Goal: Task Accomplishment & Management: Complete application form

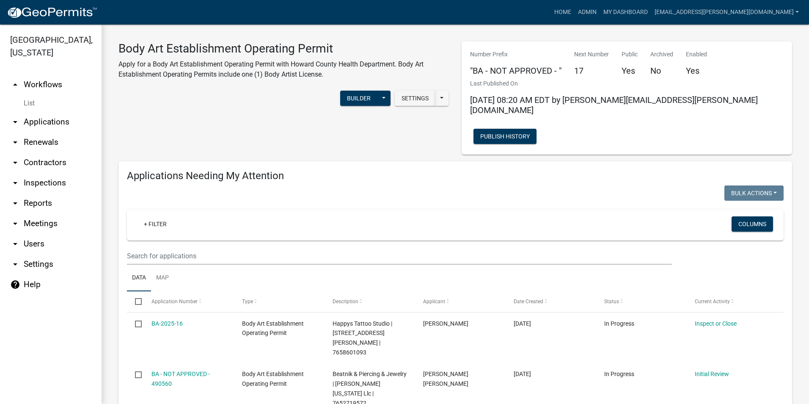
select select "3: 100"
click at [600, 12] on link "Admin" at bounding box center [587, 12] width 25 height 16
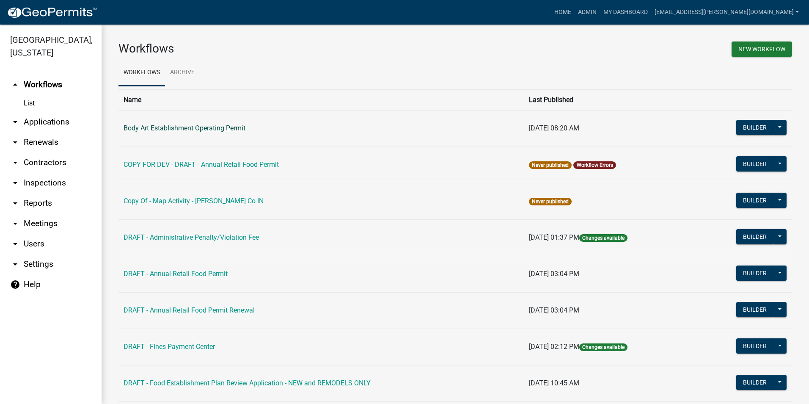
click at [213, 130] on link "Body Art Establishment Operating Permit" at bounding box center [185, 128] width 122 height 8
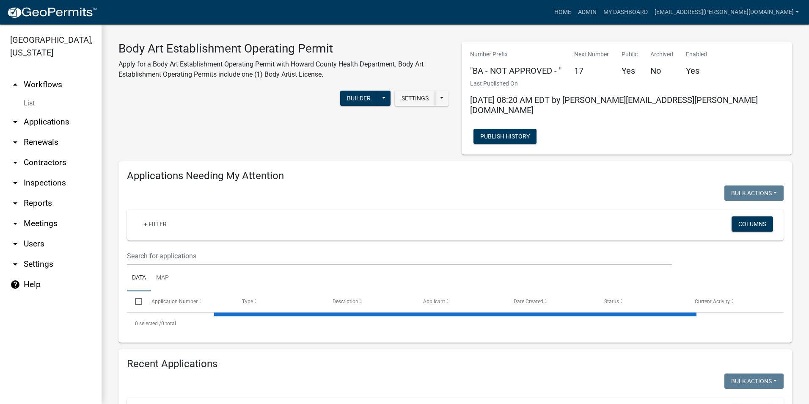
select select "3: 100"
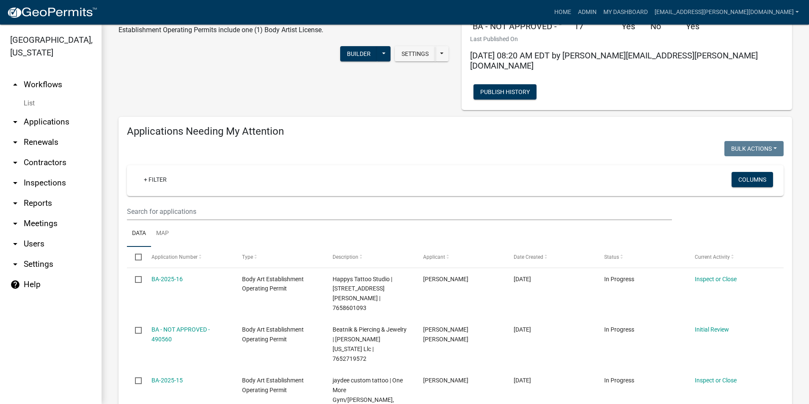
scroll to position [212, 0]
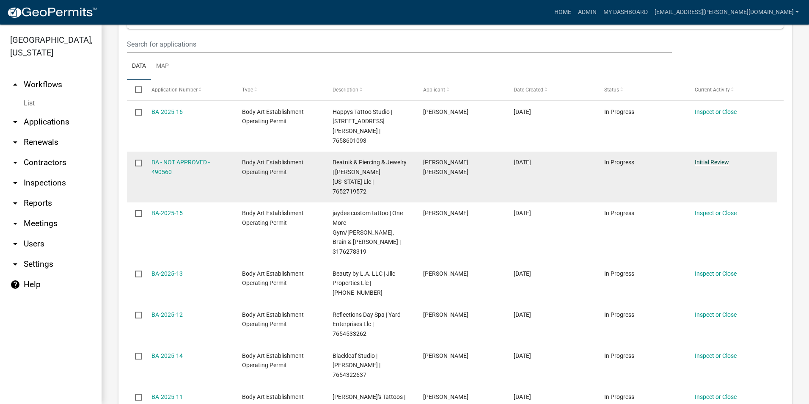
click at [711, 159] on link "Initial Review" at bounding box center [712, 162] width 34 height 7
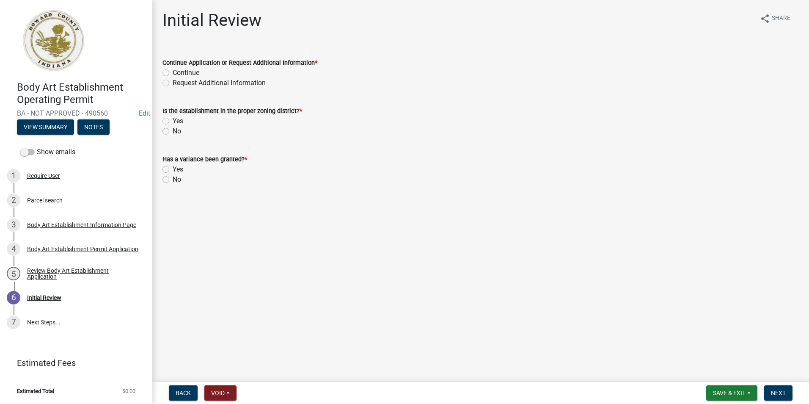
click at [173, 73] on label "Continue" at bounding box center [186, 73] width 27 height 10
click at [173, 73] on input "Continue" at bounding box center [175, 70] width 5 height 5
radio input "true"
click at [173, 123] on label "Yes" at bounding box center [178, 121] width 11 height 10
click at [173, 121] on input "Yes" at bounding box center [175, 118] width 5 height 5
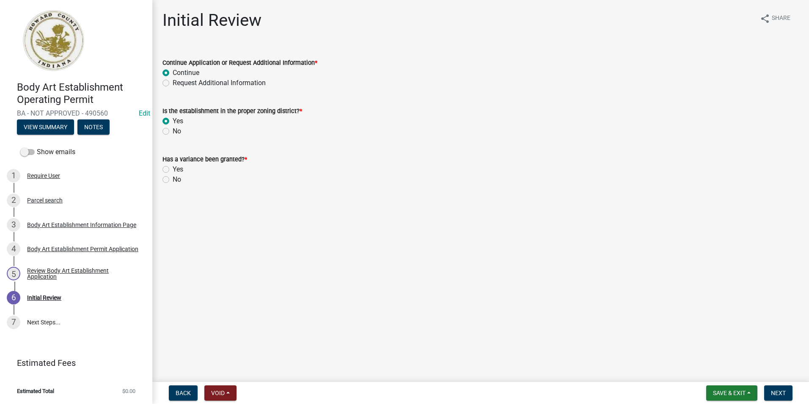
radio input "true"
click at [173, 131] on label "No" at bounding box center [177, 131] width 8 height 10
click at [173, 131] on input "No" at bounding box center [175, 128] width 5 height 5
radio input "true"
click at [173, 177] on label "No" at bounding box center [177, 179] width 8 height 10
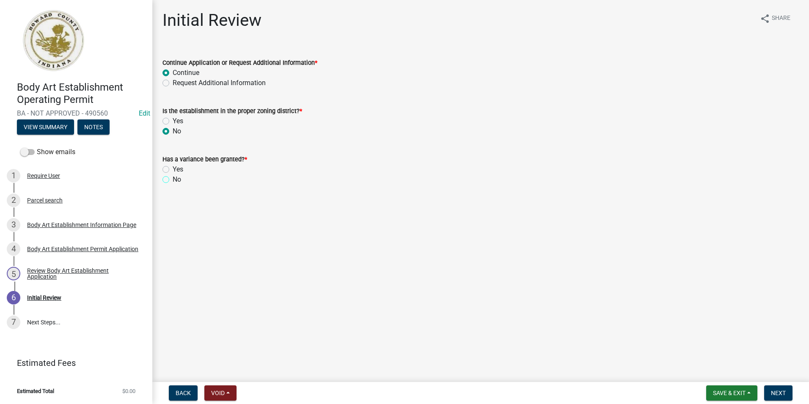
click at [173, 177] on input "No" at bounding box center [175, 176] width 5 height 5
radio input "true"
click at [783, 390] on span "Next" at bounding box center [778, 392] width 15 height 7
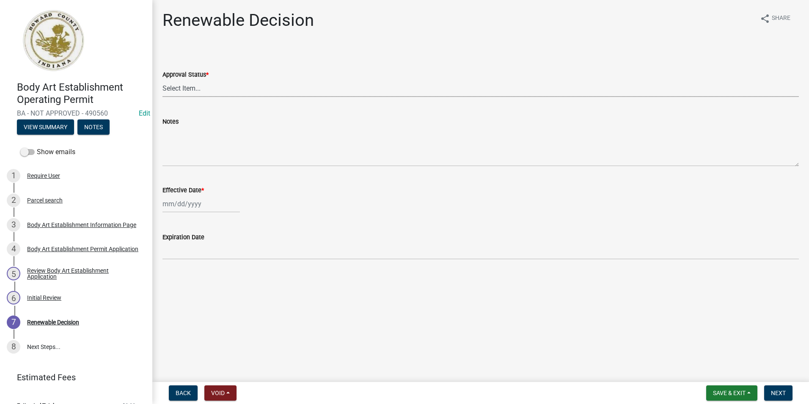
click at [309, 94] on select "Select Item... Approved Denied" at bounding box center [480, 88] width 636 height 17
click at [162, 80] on select "Select Item... Approved Denied" at bounding box center [480, 88] width 636 height 17
select select "6cfd4193-1f57-4c7e-a5e5-f68c9e85a162"
click at [193, 209] on div at bounding box center [200, 203] width 77 height 17
select select "10"
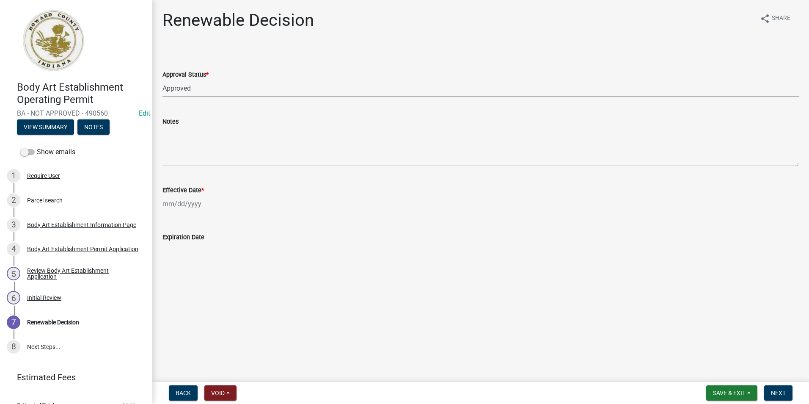
select select "2025"
click at [199, 274] on div "15" at bounding box center [198, 276] width 14 height 14
type input "[DATE]"
click at [781, 391] on span "Next" at bounding box center [778, 392] width 15 height 7
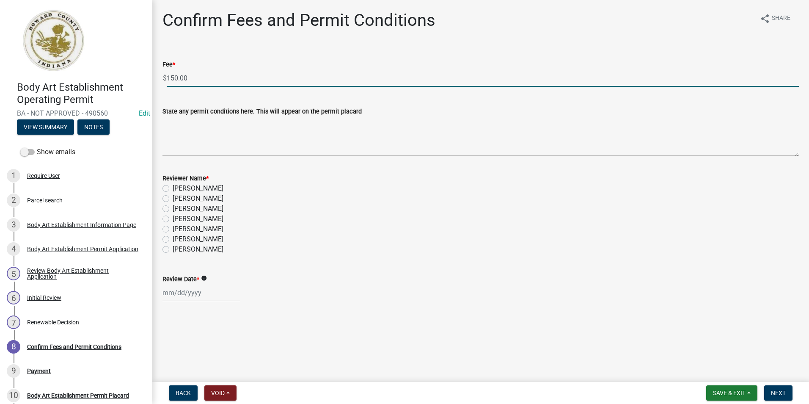
drag, startPoint x: 223, startPoint y: 81, endPoint x: 160, endPoint y: 82, distance: 62.6
click at [160, 82] on div "Fee * $ 150.00" at bounding box center [480, 66] width 649 height 39
type input "0.00"
click at [173, 249] on label "Abby Matlock" at bounding box center [198, 249] width 51 height 10
click at [173, 249] on input "Abby Matlock" at bounding box center [175, 246] width 5 height 5
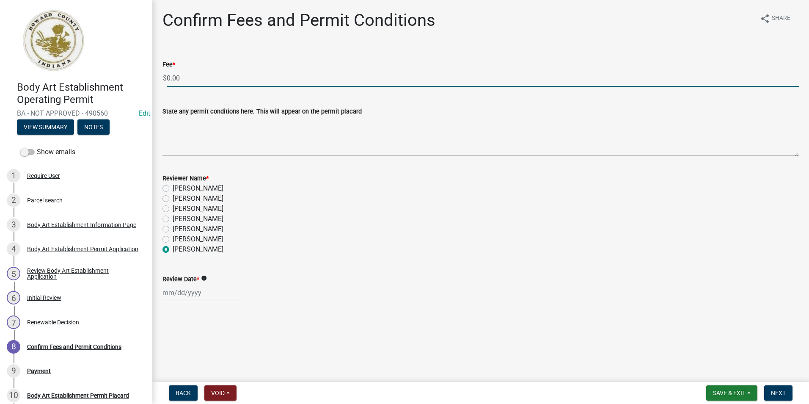
radio input "true"
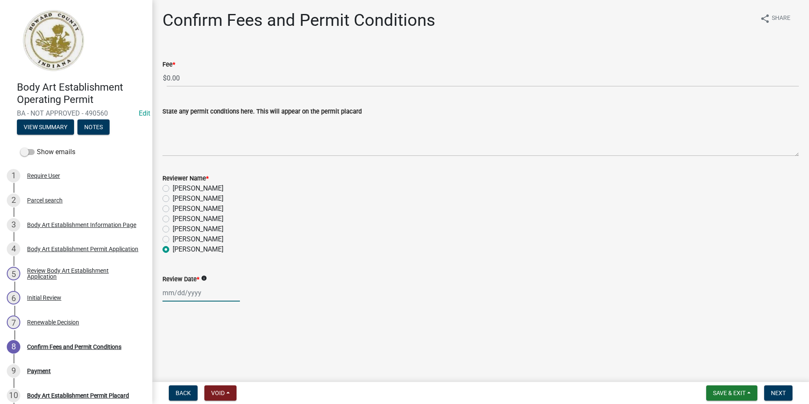
click at [174, 297] on div at bounding box center [200, 292] width 77 height 17
select select "10"
select select "2025"
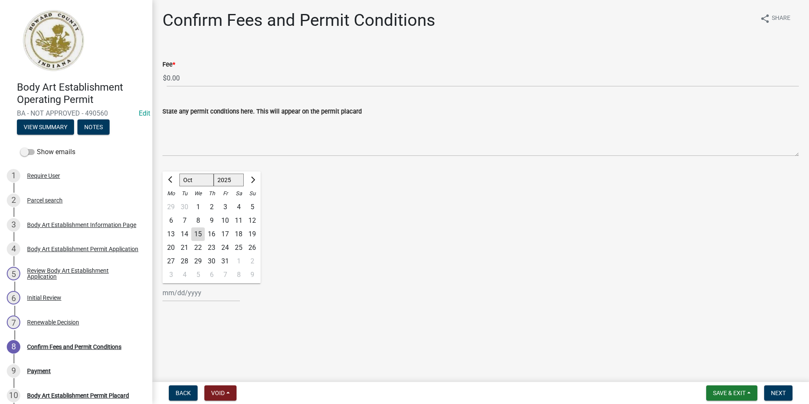
click at [197, 231] on div "15" at bounding box center [198, 234] width 14 height 14
type input "[DATE]"
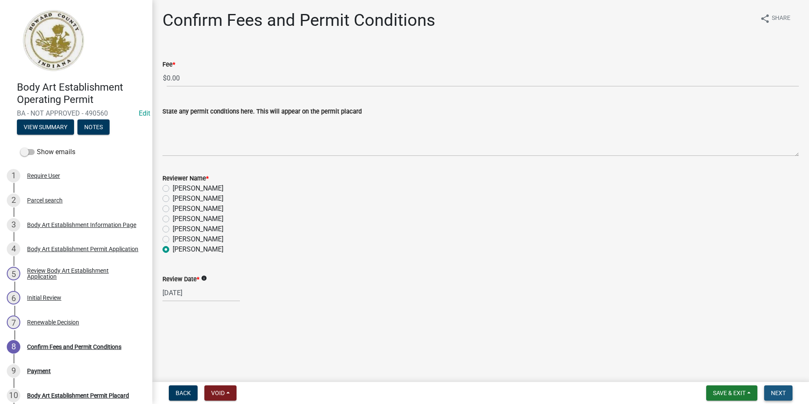
click at [786, 392] on span "Next" at bounding box center [778, 392] width 15 height 7
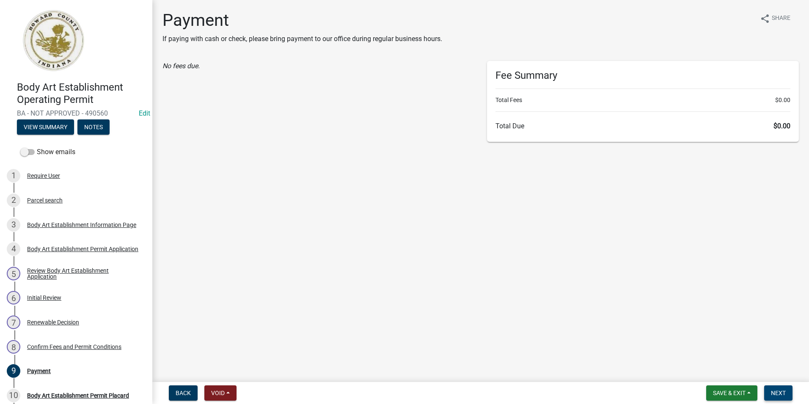
click at [784, 395] on span "Next" at bounding box center [778, 392] width 15 height 7
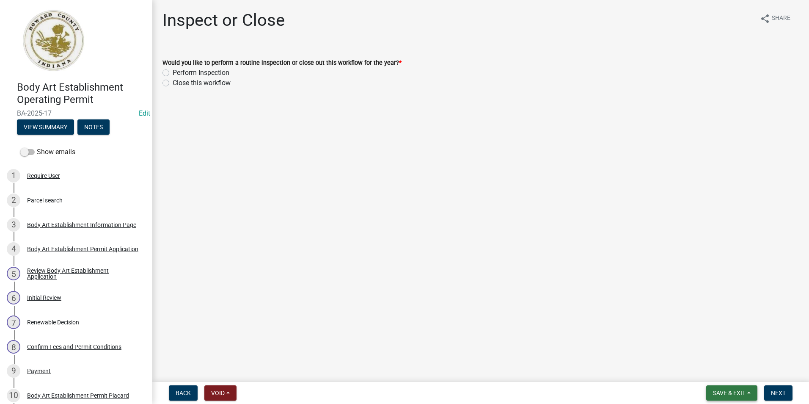
click at [733, 396] on button "Save & Exit" at bounding box center [731, 392] width 51 height 15
click at [718, 368] on button "Save & Exit" at bounding box center [724, 370] width 68 height 20
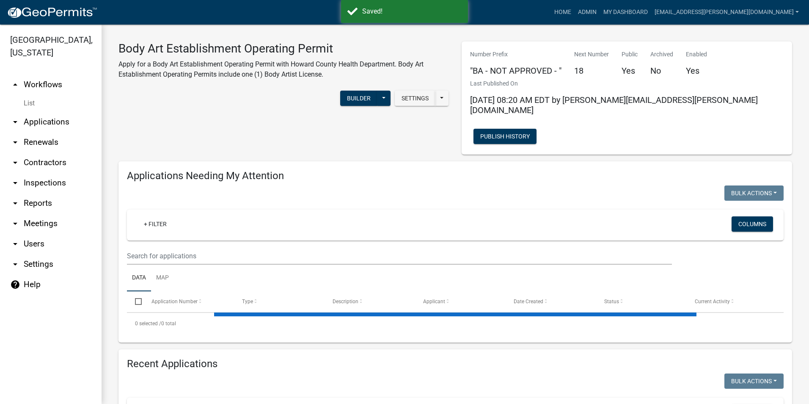
select select "3: 100"
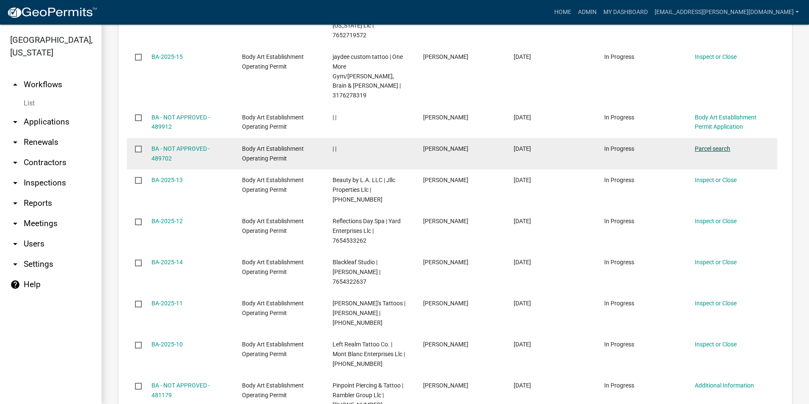
scroll to position [1185, 0]
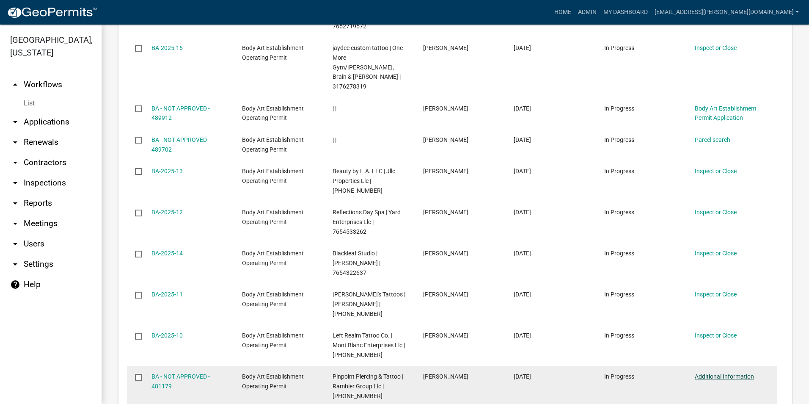
click at [714, 373] on link "Additional Information" at bounding box center [724, 376] width 59 height 7
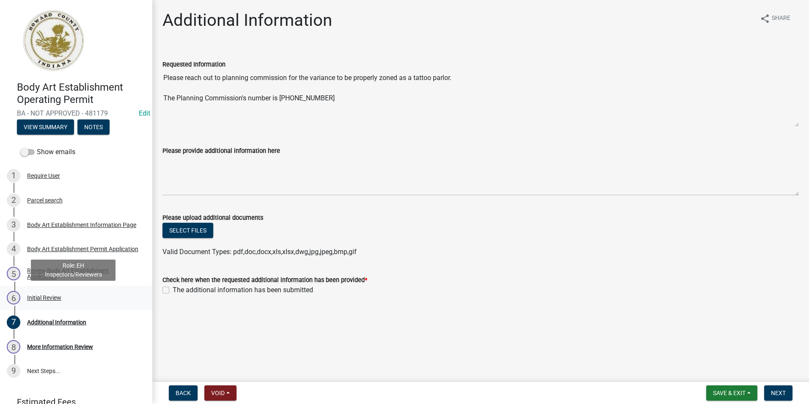
click at [45, 296] on div "Initial Review" at bounding box center [44, 297] width 34 height 6
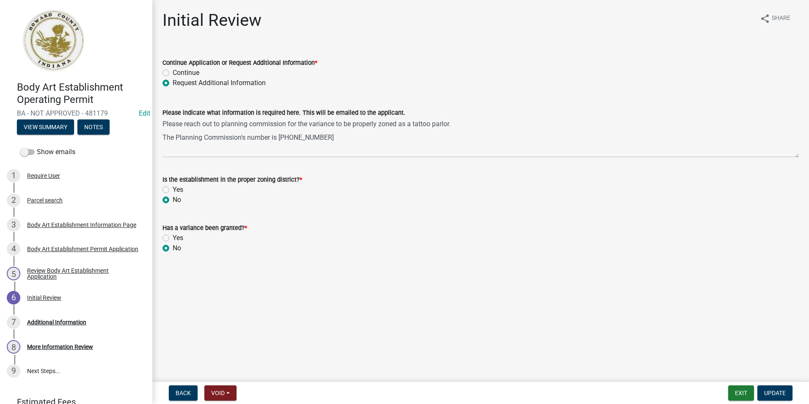
click at [173, 73] on label "Continue" at bounding box center [186, 73] width 27 height 10
click at [173, 73] on input "Continue" at bounding box center [175, 70] width 5 height 5
radio input "true"
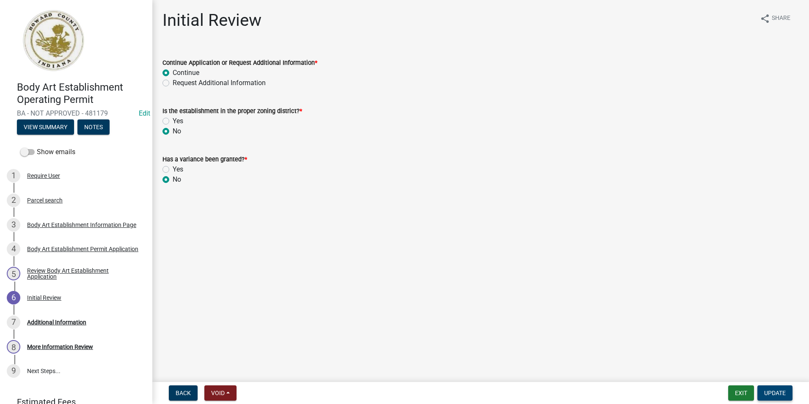
click at [780, 393] on span "Update" at bounding box center [775, 392] width 22 height 7
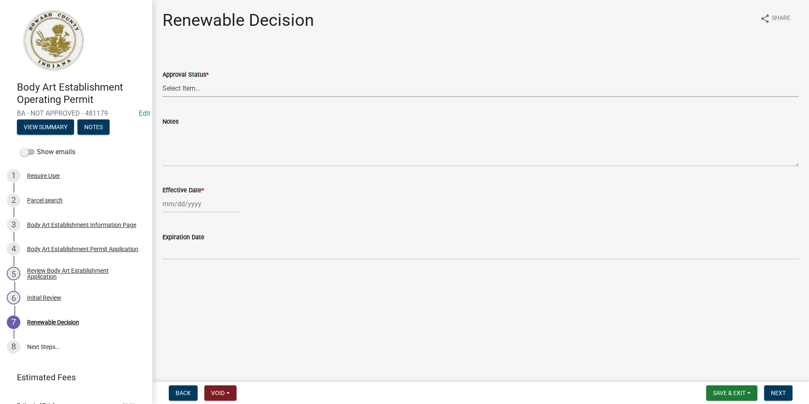
click at [268, 86] on select "Select Item... Approved Denied" at bounding box center [480, 88] width 636 height 17
click at [162, 80] on select "Select Item... Approved Denied" at bounding box center [480, 88] width 636 height 17
select select "6cfd4193-1f57-4c7e-a5e5-f68c9e85a162"
click at [219, 207] on div at bounding box center [200, 203] width 77 height 17
select select "10"
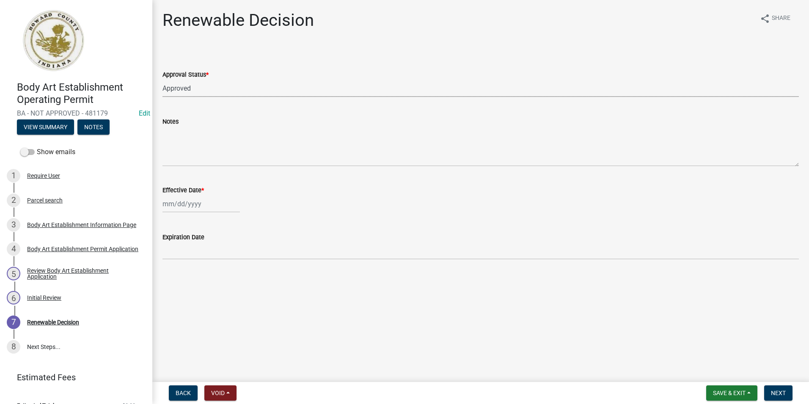
select select "2025"
click at [201, 274] on div "15" at bounding box center [198, 276] width 14 height 14
type input "[DATE]"
click at [775, 391] on span "Next" at bounding box center [778, 392] width 15 height 7
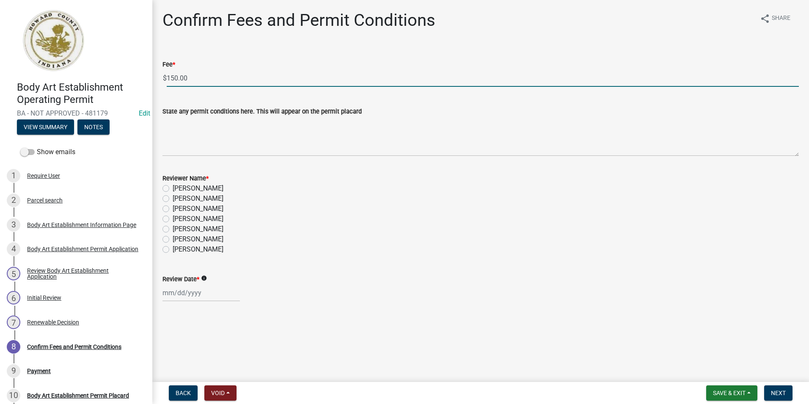
drag, startPoint x: 200, startPoint y: 80, endPoint x: 146, endPoint y: 80, distance: 53.7
click at [146, 80] on div "Body Art Establishment Operating Permit BA - NOT APPROVED - 481179 Edit View Su…" at bounding box center [404, 202] width 809 height 404
type input "0.00"
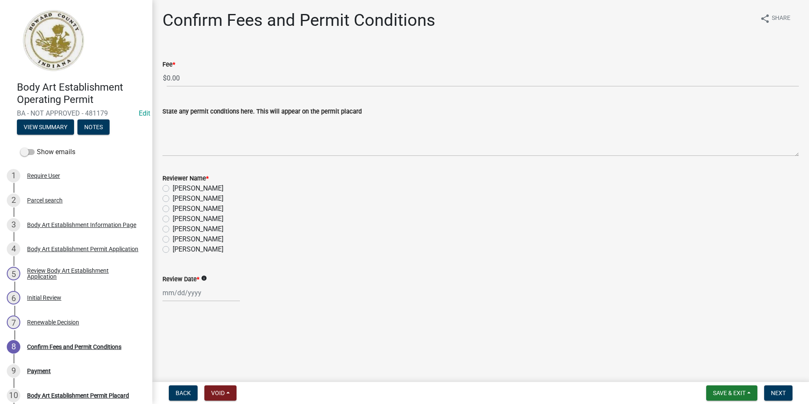
click at [173, 248] on label "Abby Matlock" at bounding box center [198, 249] width 51 height 10
click at [173, 248] on input "Abby Matlock" at bounding box center [175, 246] width 5 height 5
radio input "true"
click at [171, 292] on div at bounding box center [200, 292] width 77 height 17
select select "10"
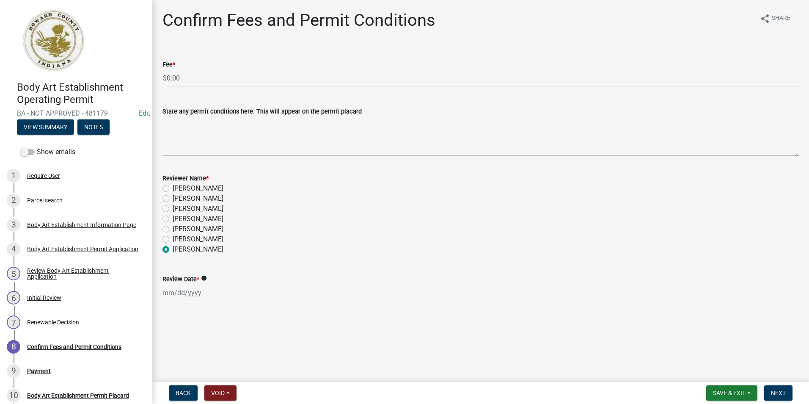
select select "2025"
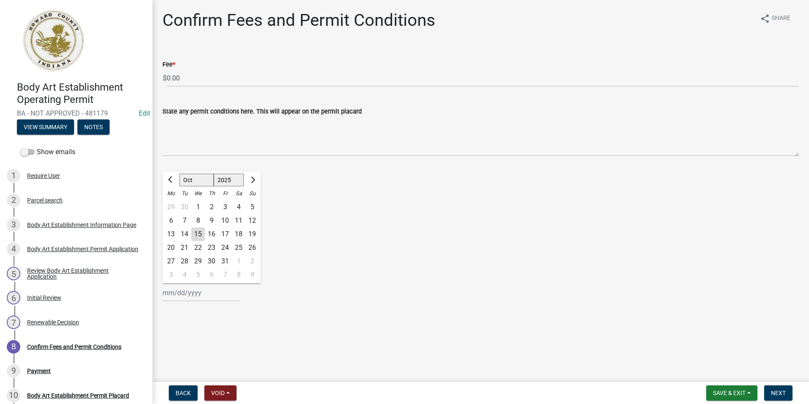
click at [201, 233] on div "15" at bounding box center [198, 234] width 14 height 14
type input "[DATE]"
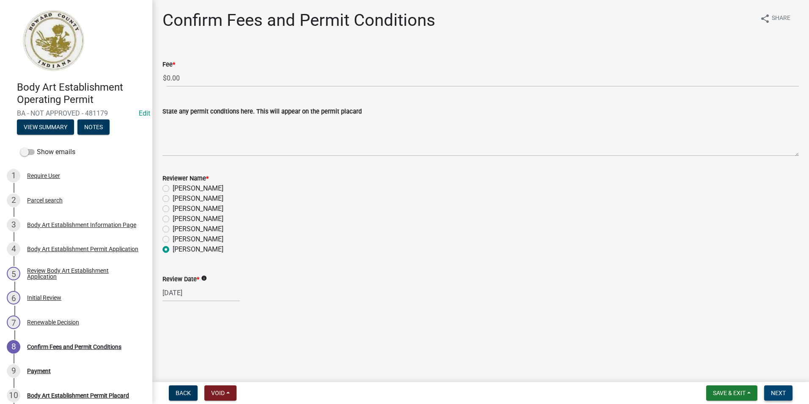
click at [776, 386] on button "Next" at bounding box center [778, 392] width 28 height 15
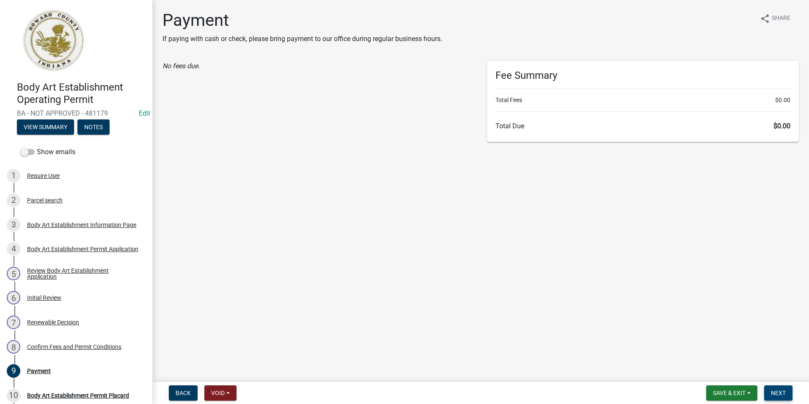
click at [786, 391] on button "Next" at bounding box center [778, 392] width 28 height 15
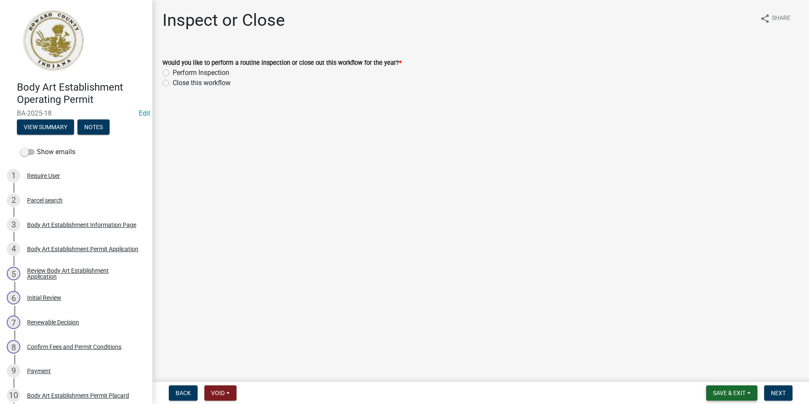
click at [734, 392] on span "Save & Exit" at bounding box center [729, 392] width 33 height 7
click at [729, 372] on button "Save & Exit" at bounding box center [724, 370] width 68 height 20
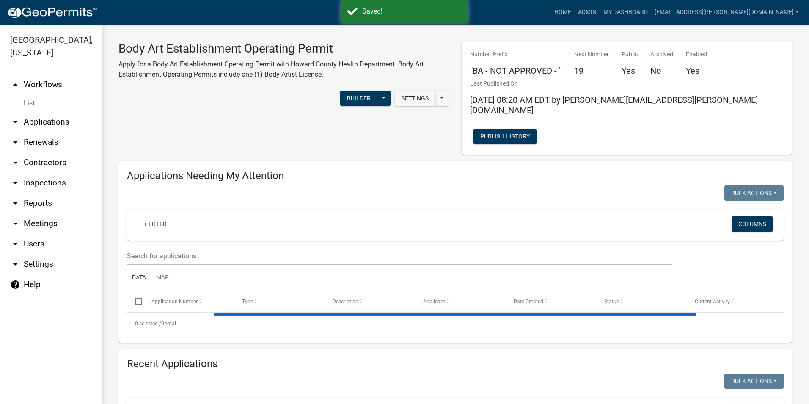
select select "3: 100"
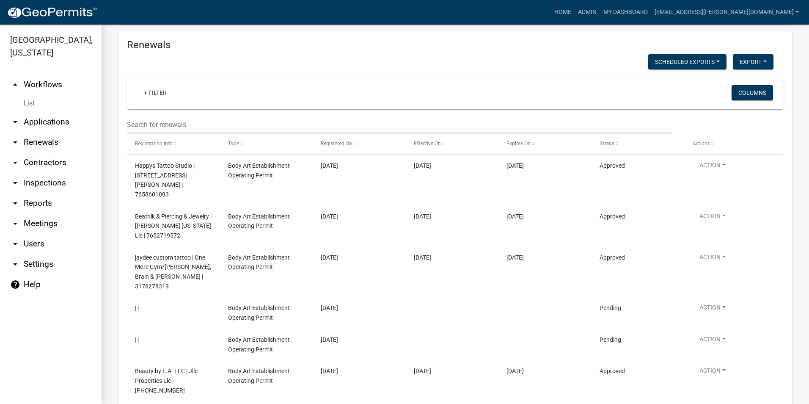
scroll to position [1977, 0]
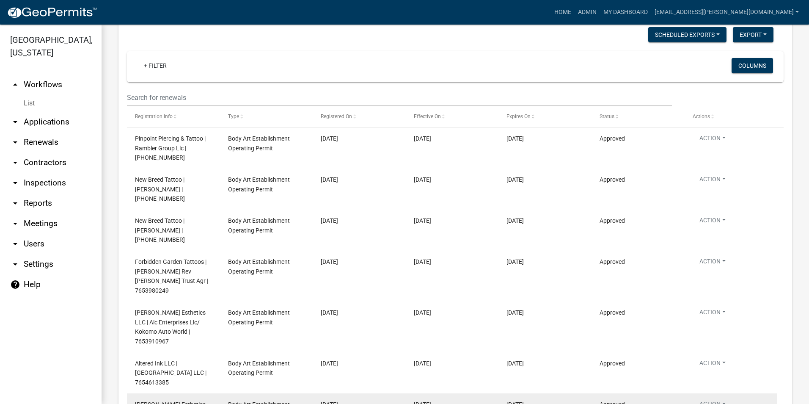
scroll to position [1975, 0]
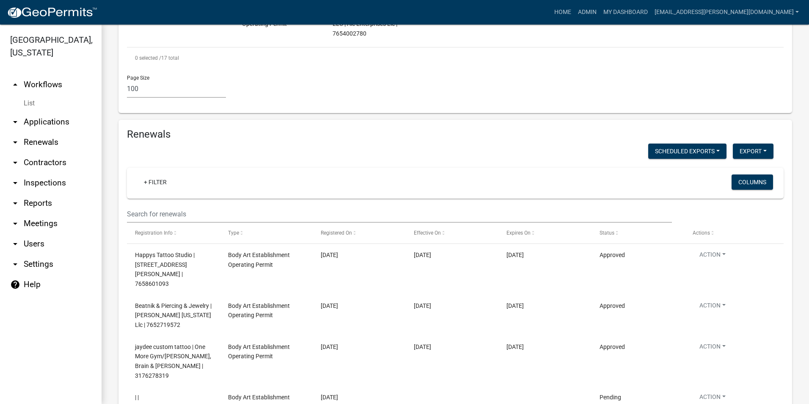
scroll to position [1839, 0]
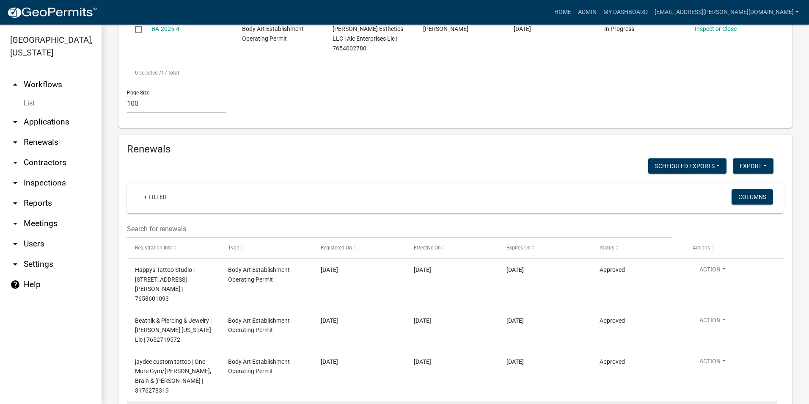
click at [713, 255] on link "View Details" at bounding box center [728, 251] width 70 height 20
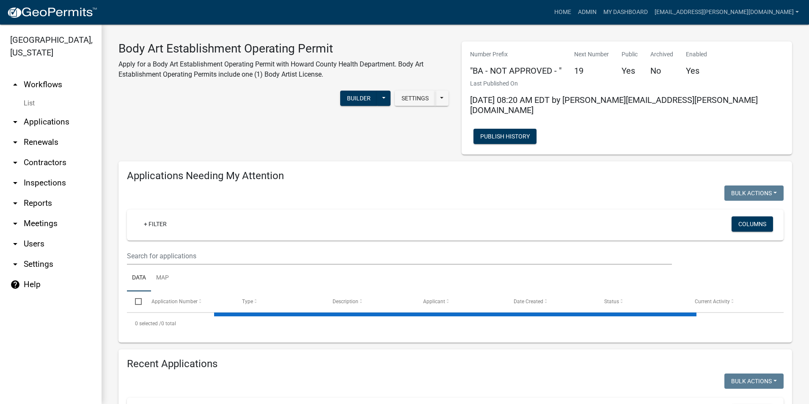
select select "3: 100"
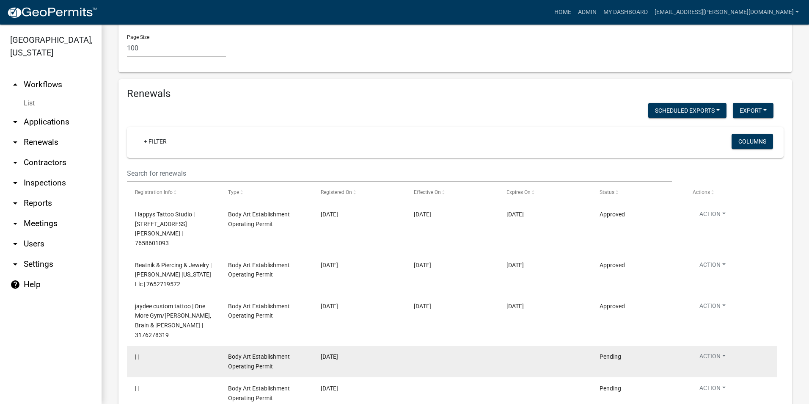
scroll to position [1893, 0]
click at [704, 353] on button "Action" at bounding box center [713, 359] width 40 height 12
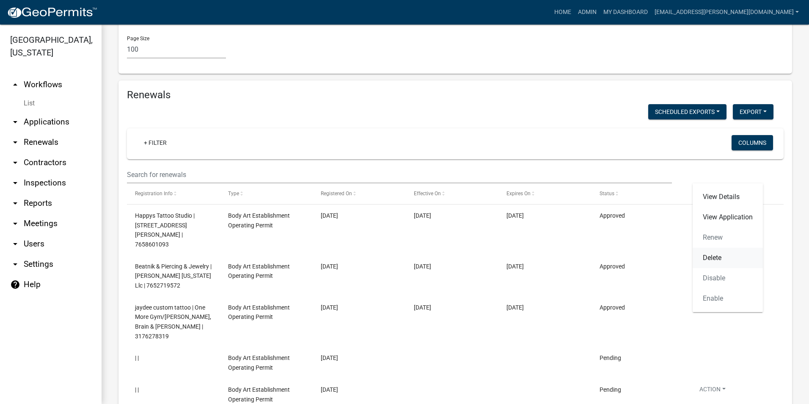
click at [729, 251] on link "Delete" at bounding box center [728, 257] width 70 height 20
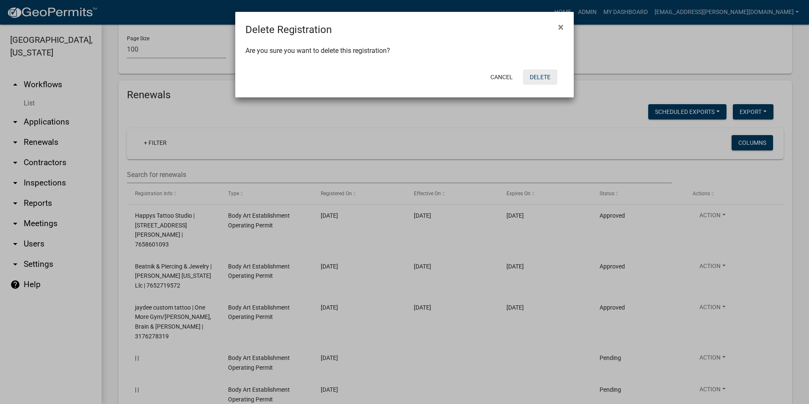
click at [539, 80] on button "Delete" at bounding box center [540, 76] width 34 height 15
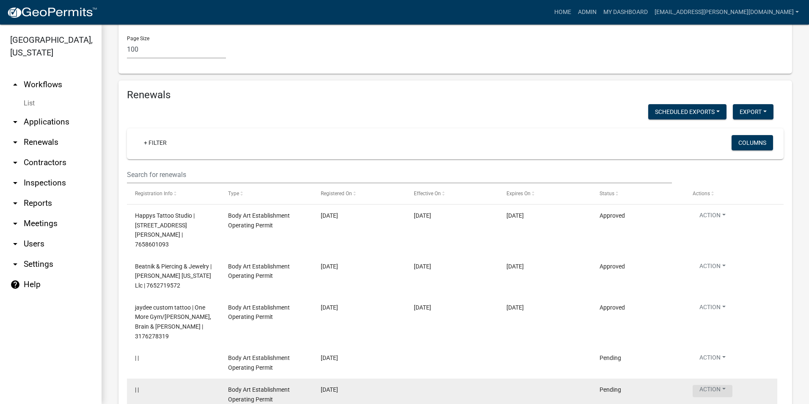
click at [710, 385] on button "Action" at bounding box center [713, 391] width 40 height 12
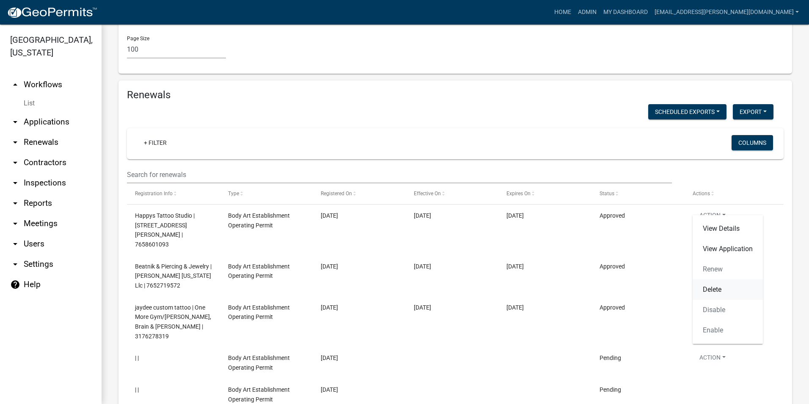
click at [715, 288] on link "Delete" at bounding box center [728, 289] width 70 height 20
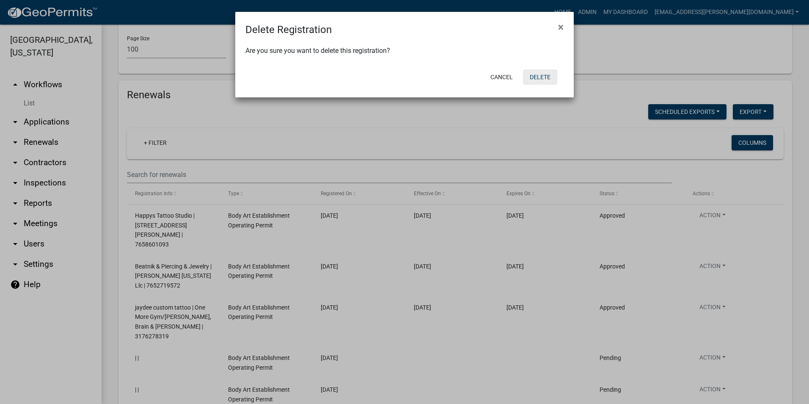
click at [533, 75] on button "Delete" at bounding box center [540, 76] width 34 height 15
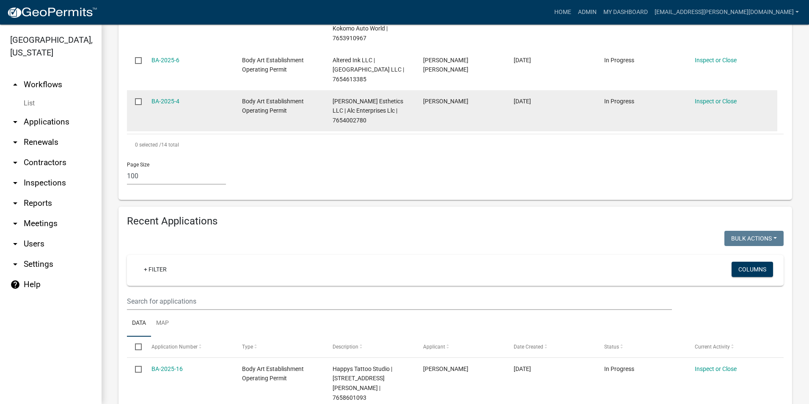
scroll to position [802, 0]
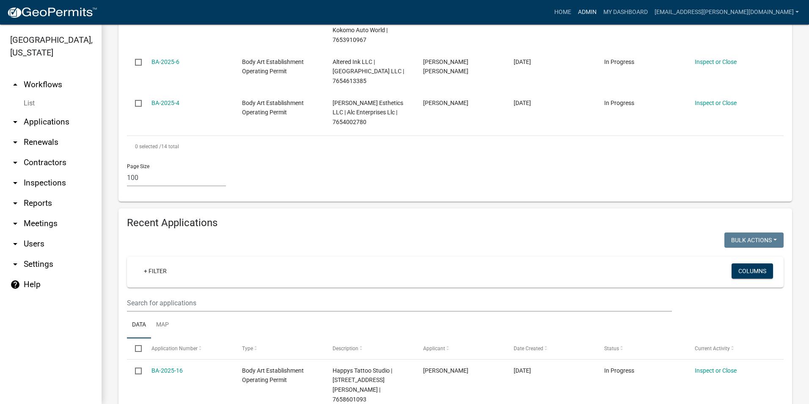
click at [600, 13] on link "Admin" at bounding box center [587, 12] width 25 height 16
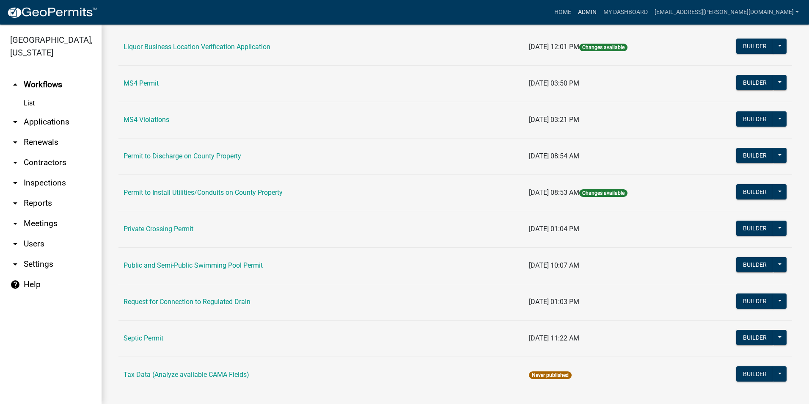
scroll to position [712, 0]
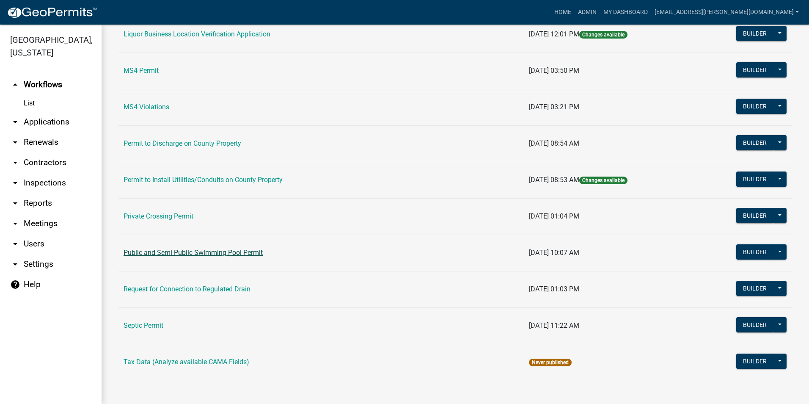
click at [165, 250] on link "Public and Semi-Public Swimming Pool Permit" at bounding box center [193, 252] width 139 height 8
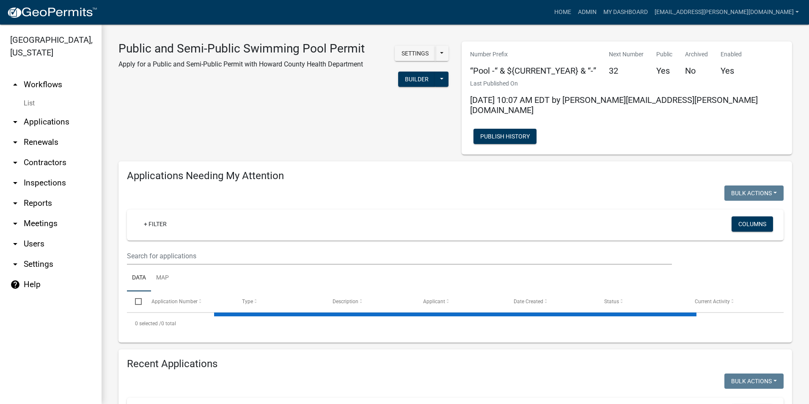
select select "3: 100"
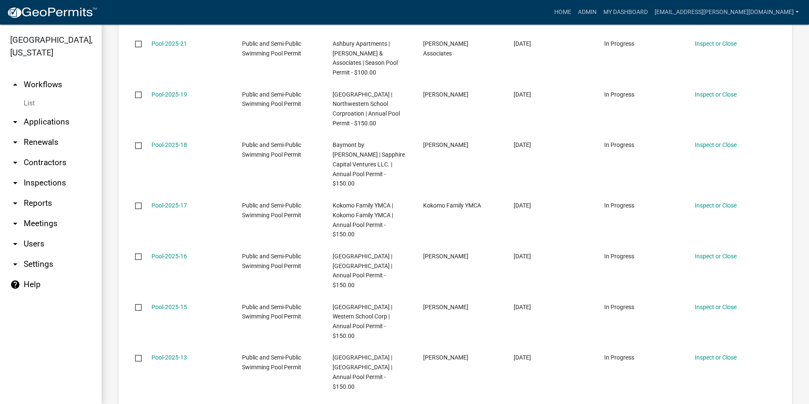
scroll to position [846, 0]
click at [50, 164] on link "arrow_drop_down Contractors" at bounding box center [51, 162] width 102 height 20
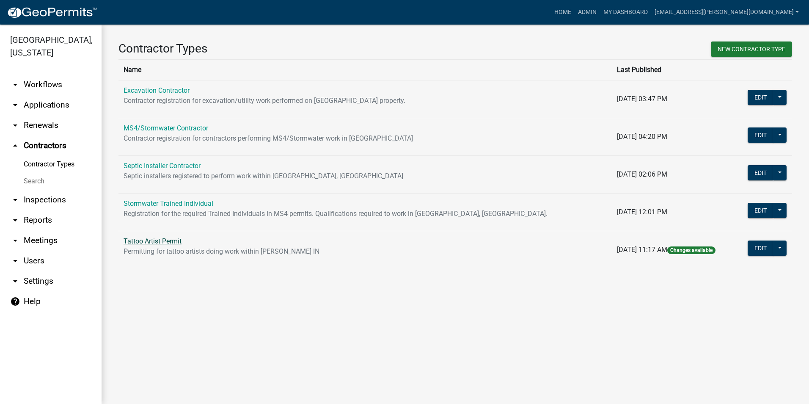
click at [177, 244] on link "Tattoo Artist Permit" at bounding box center [153, 241] width 58 height 8
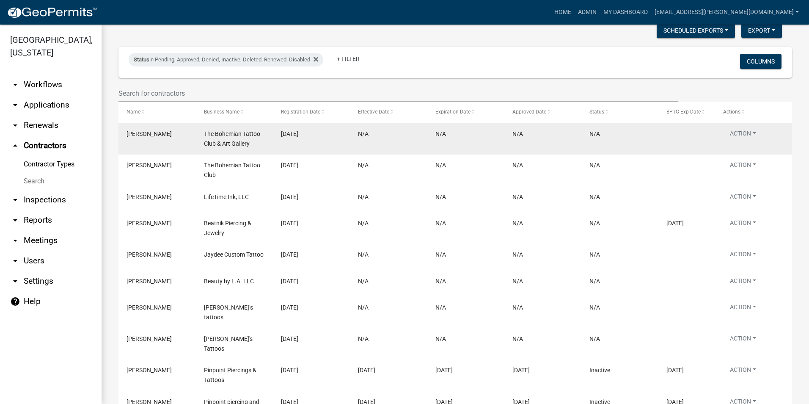
scroll to position [127, 0]
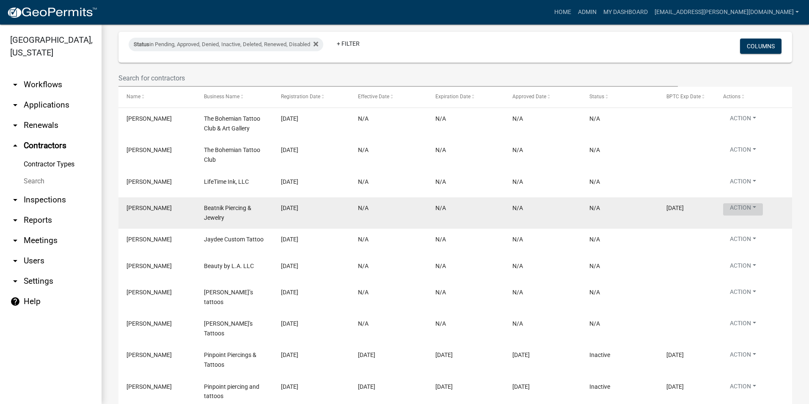
click at [738, 209] on button "Action" at bounding box center [743, 209] width 40 height 12
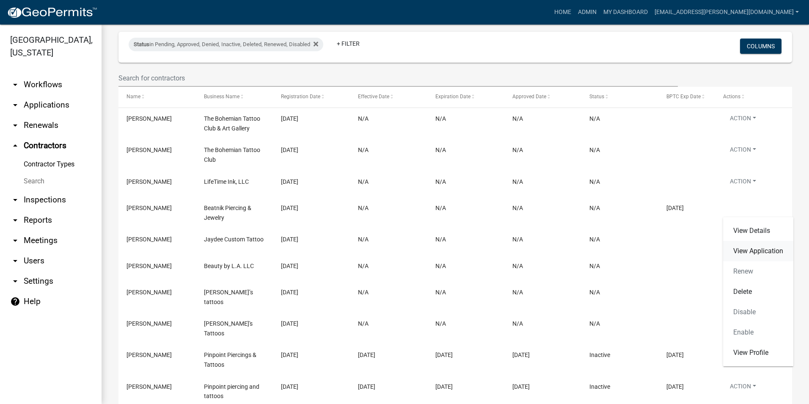
click at [751, 250] on link "View Application" at bounding box center [758, 251] width 70 height 20
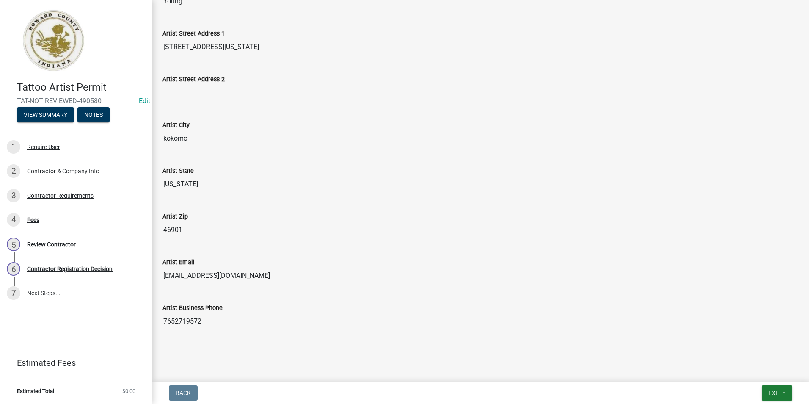
scroll to position [264, 0]
click at [31, 222] on div "Fees" at bounding box center [33, 220] width 12 height 6
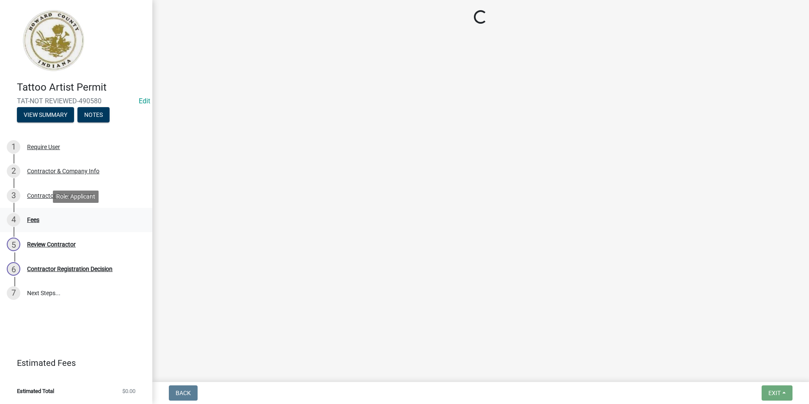
scroll to position [0, 0]
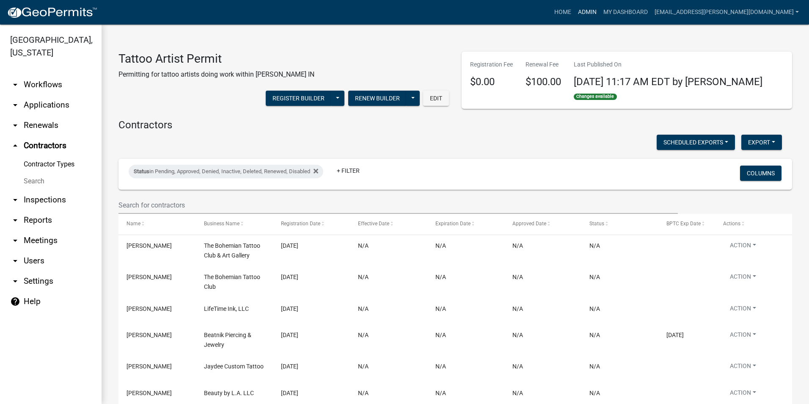
click at [600, 10] on link "Admin" at bounding box center [587, 12] width 25 height 16
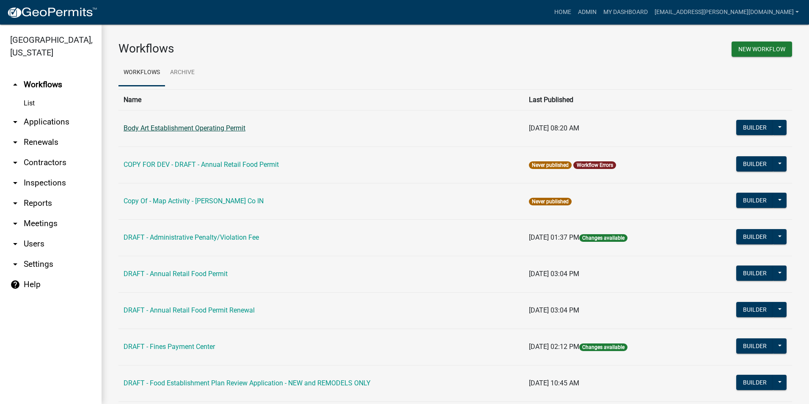
click at [233, 129] on link "Body Art Establishment Operating Permit" at bounding box center [185, 128] width 122 height 8
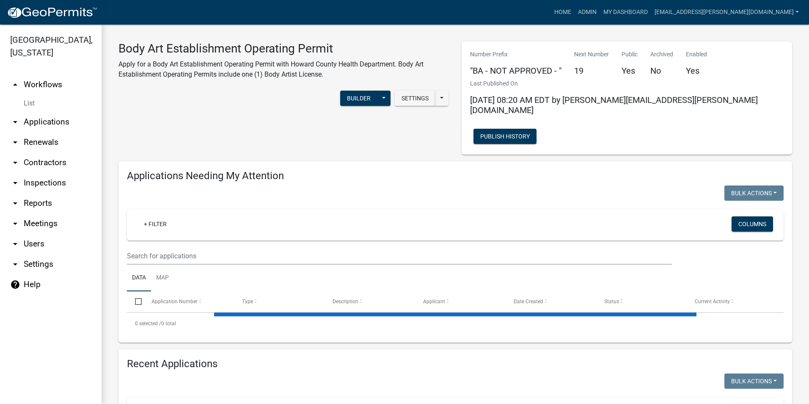
select select "3: 100"
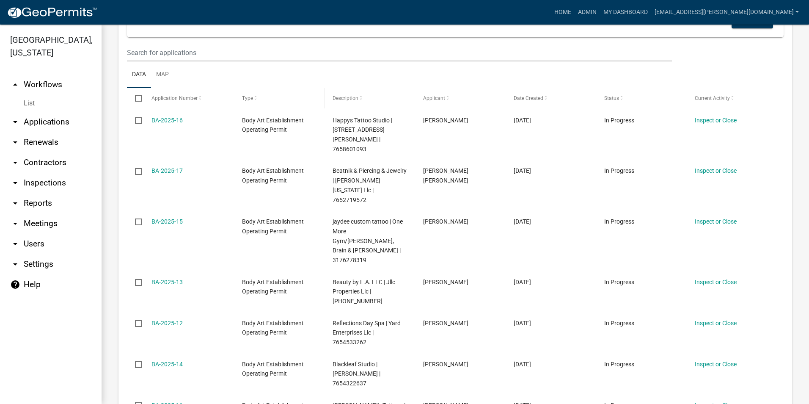
scroll to position [212, 0]
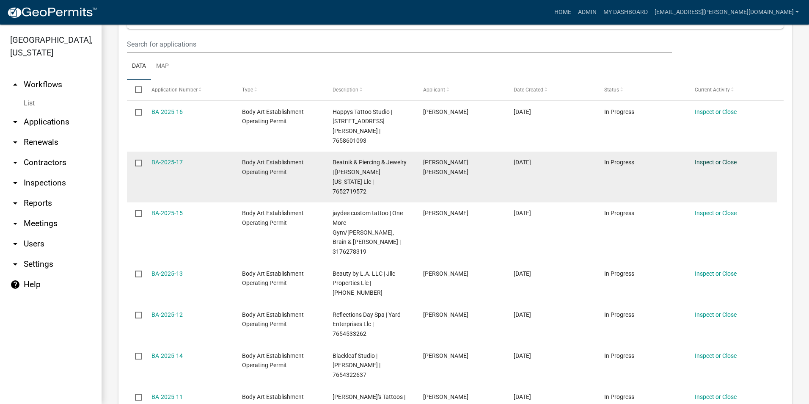
click at [719, 159] on link "Inspect or Close" at bounding box center [716, 162] width 42 height 7
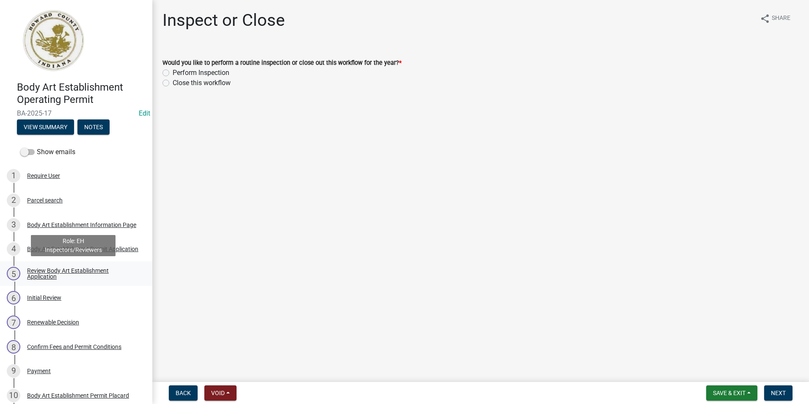
click at [48, 268] on div "Review Body Art Establishment Application" at bounding box center [83, 273] width 112 height 12
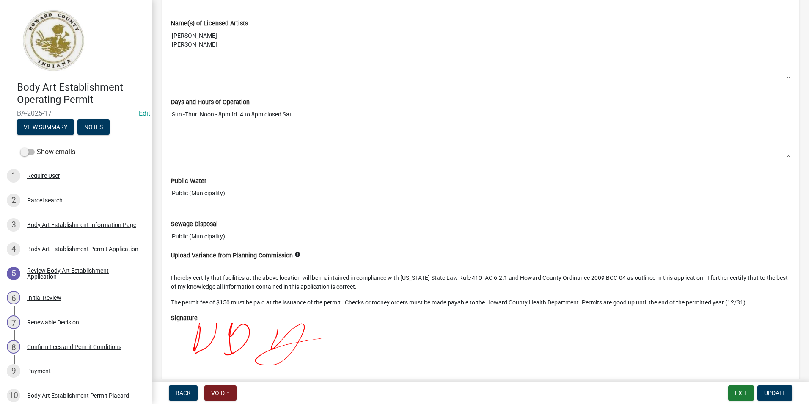
scroll to position [1162, 0]
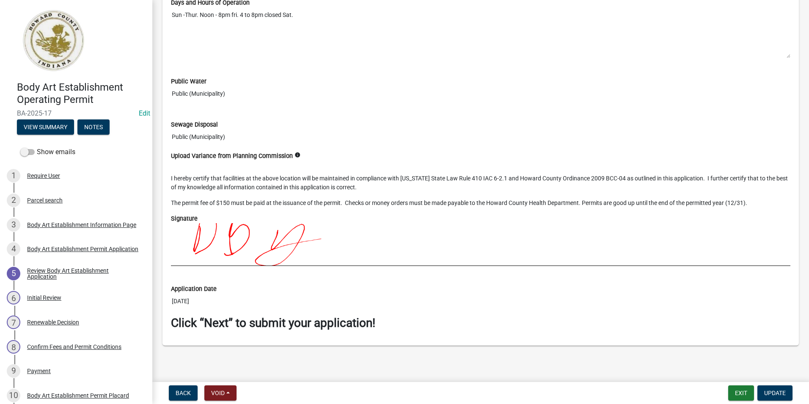
click at [280, 239] on img at bounding box center [351, 244] width 360 height 42
drag, startPoint x: 280, startPoint y: 239, endPoint x: 268, endPoint y: 236, distance: 12.3
click at [268, 236] on img at bounding box center [351, 244] width 360 height 42
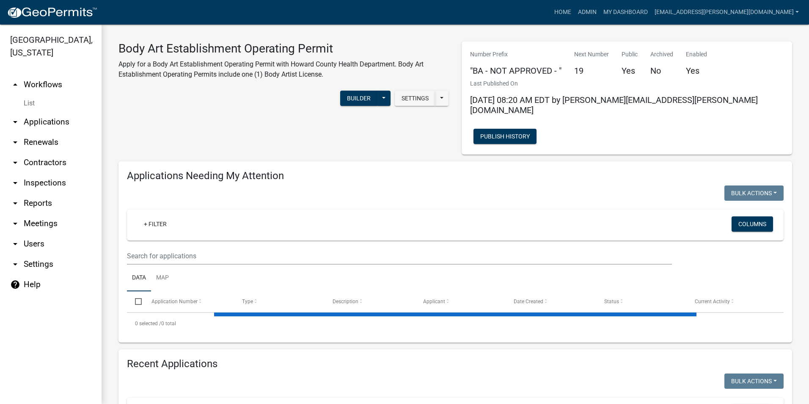
click at [43, 163] on link "arrow_drop_down Contractors" at bounding box center [51, 162] width 102 height 20
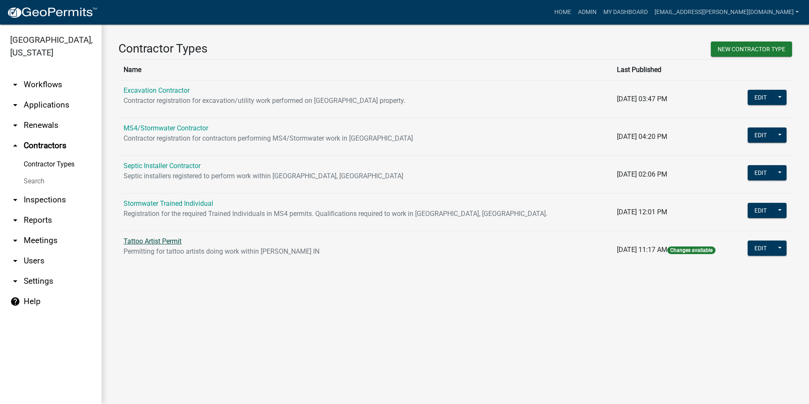
click at [159, 241] on link "Tattoo Artist Permit" at bounding box center [153, 241] width 58 height 8
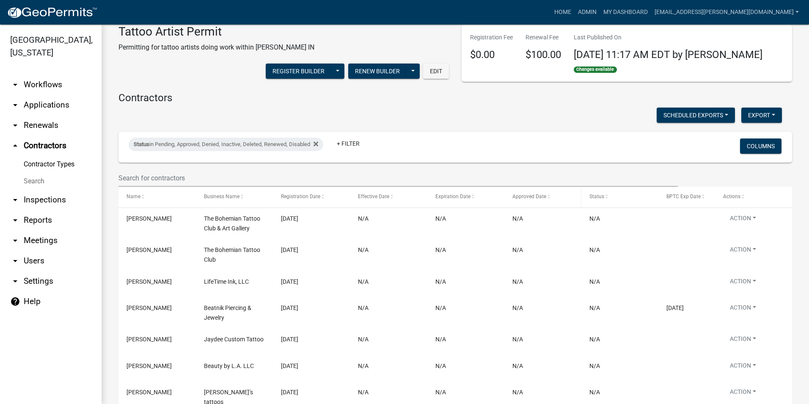
scroll to position [127, 0]
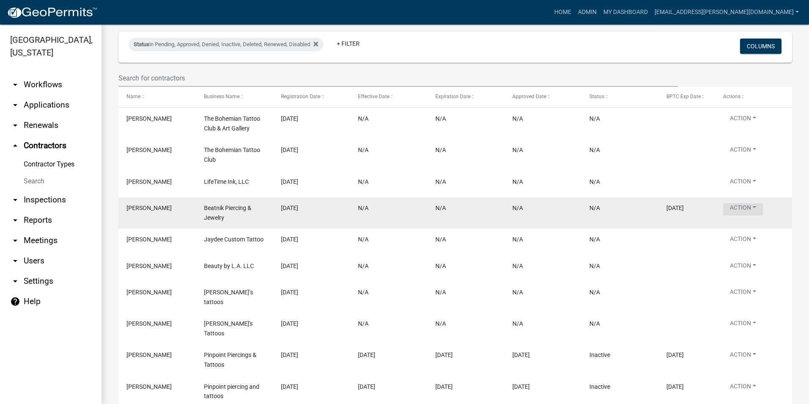
click at [739, 206] on button "Action" at bounding box center [743, 209] width 40 height 12
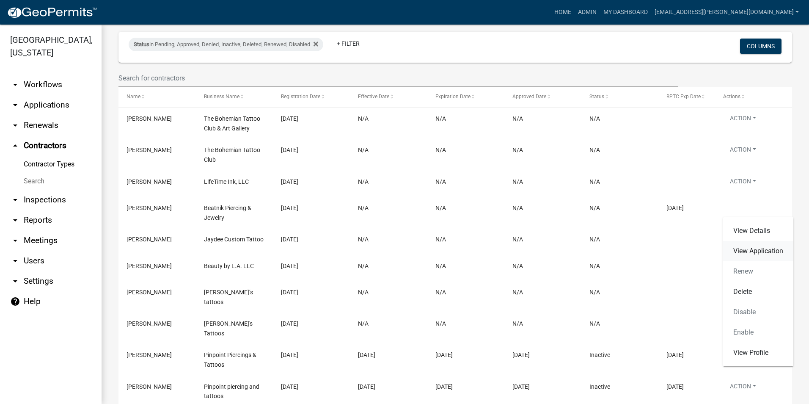
click at [750, 250] on link "View Application" at bounding box center [758, 251] width 70 height 20
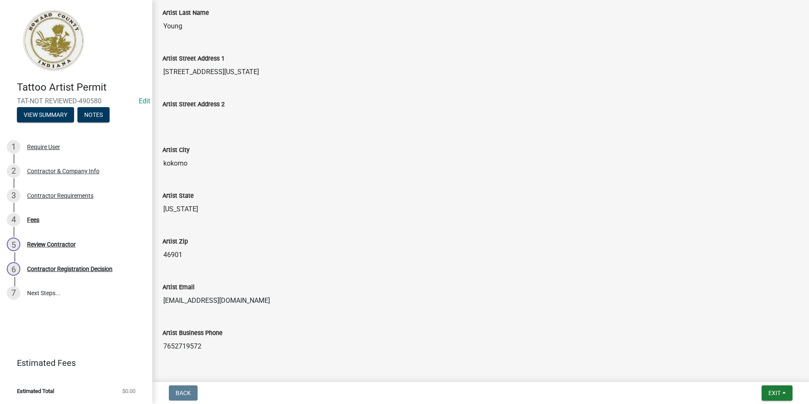
scroll to position [264, 0]
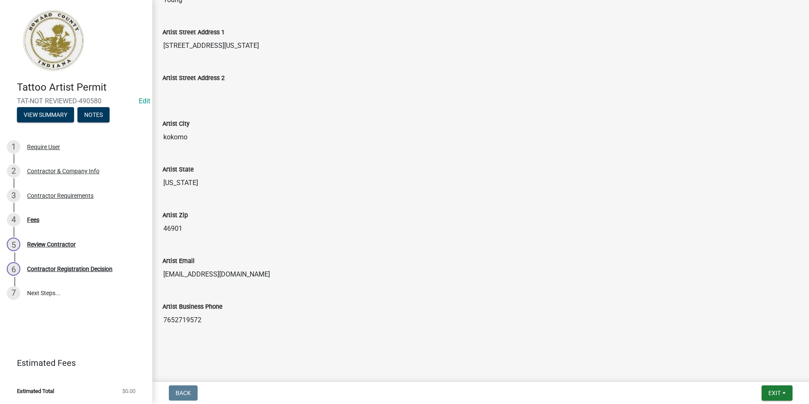
click at [34, 225] on div "4 Fees" at bounding box center [73, 220] width 132 height 14
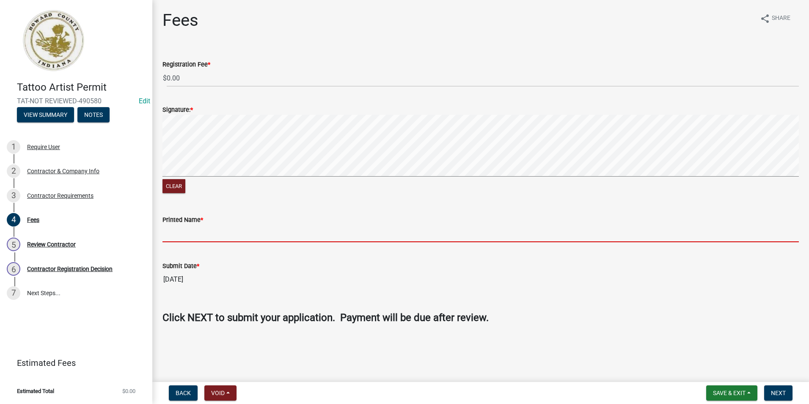
drag, startPoint x: 154, startPoint y: 178, endPoint x: 218, endPoint y: 234, distance: 85.7
click at [218, 234] on input "Printed Name *" at bounding box center [480, 233] width 636 height 17
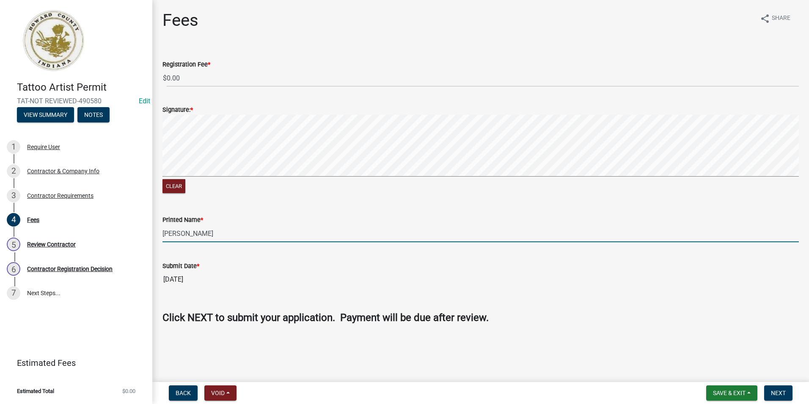
type input "[PERSON_NAME]"
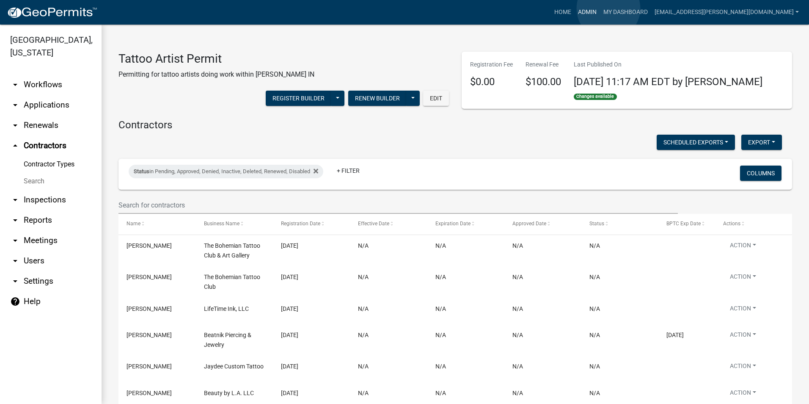
click at [600, 8] on link "Admin" at bounding box center [587, 12] width 25 height 16
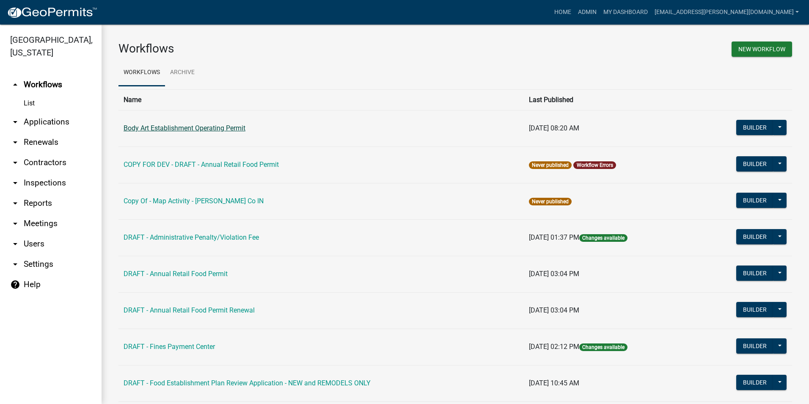
click at [234, 127] on link "Body Art Establishment Operating Permit" at bounding box center [185, 128] width 122 height 8
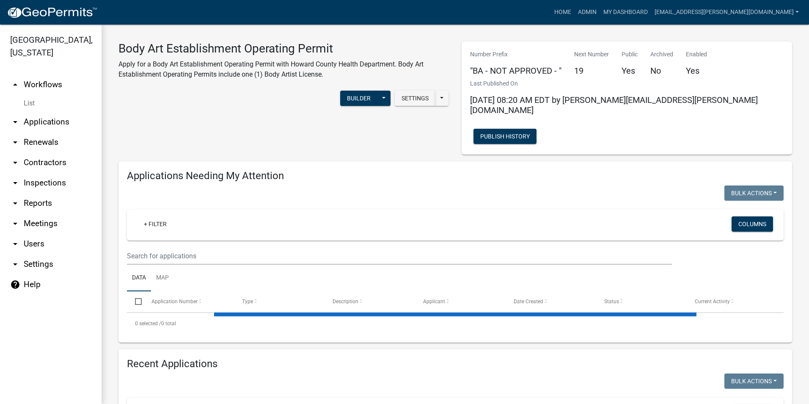
select select "3: 100"
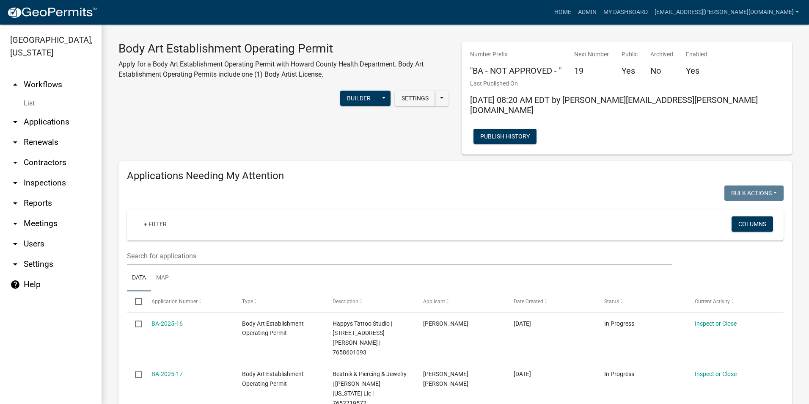
scroll to position [254, 0]
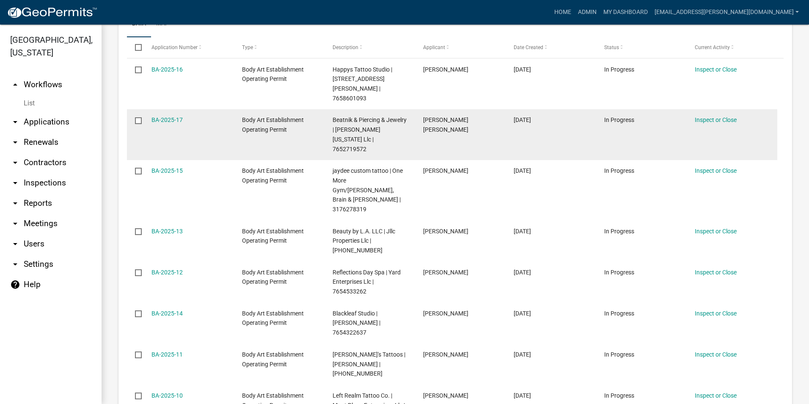
click at [266, 116] on span "Body Art Establishment Operating Permit" at bounding box center [273, 124] width 62 height 16
click at [171, 116] on link "BA-2025-17" at bounding box center [166, 119] width 31 height 7
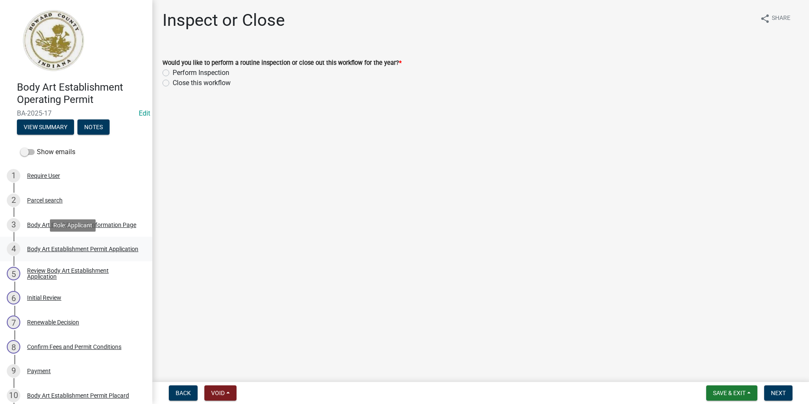
click at [41, 251] on div "Body Art Establishment Permit Application" at bounding box center [82, 249] width 111 height 6
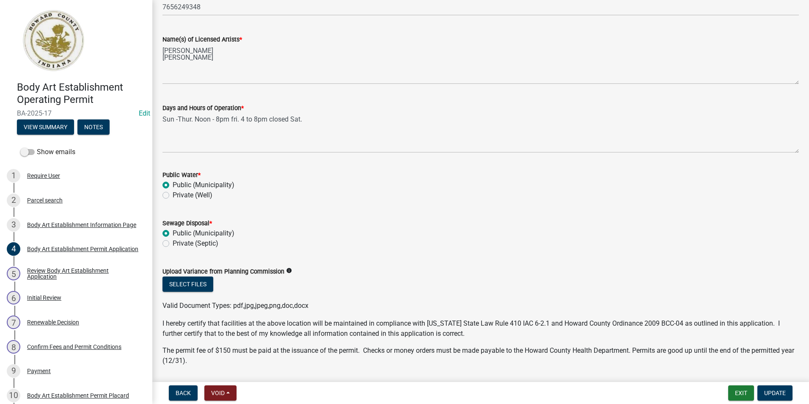
scroll to position [550, 0]
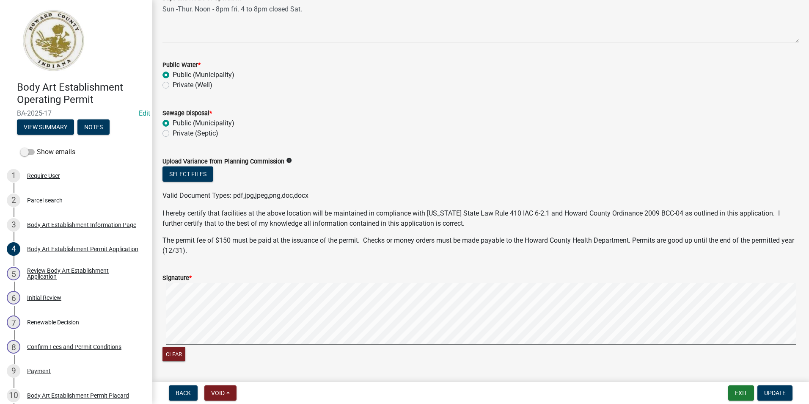
click at [379, 357] on div "Clear" at bounding box center [480, 355] width 636 height 16
drag, startPoint x: 381, startPoint y: 349, endPoint x: 182, endPoint y: 282, distance: 209.8
click at [182, 282] on form "Signature * Clear" at bounding box center [480, 312] width 636 height 101
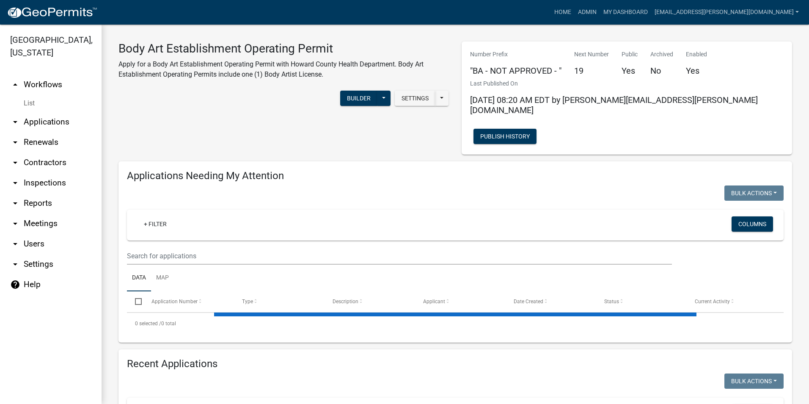
select select "3: 100"
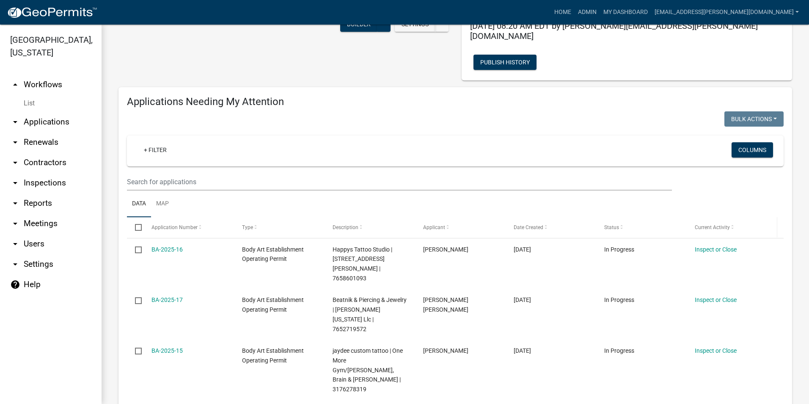
scroll to position [212, 0]
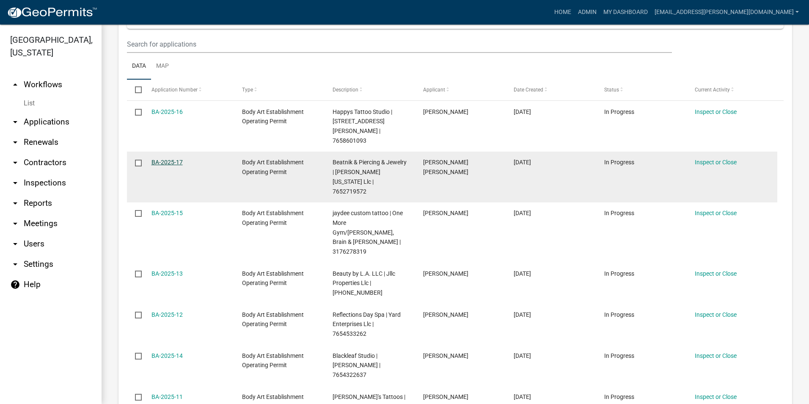
click at [162, 159] on link "BA-2025-17" at bounding box center [166, 162] width 31 height 7
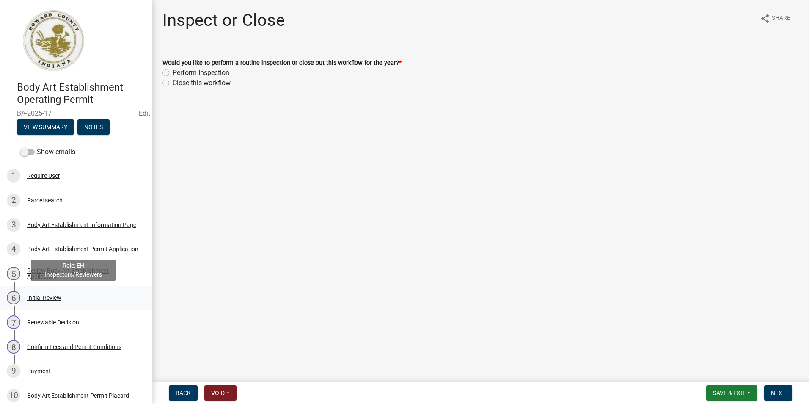
click at [56, 301] on div "6 Initial Review" at bounding box center [73, 298] width 132 height 14
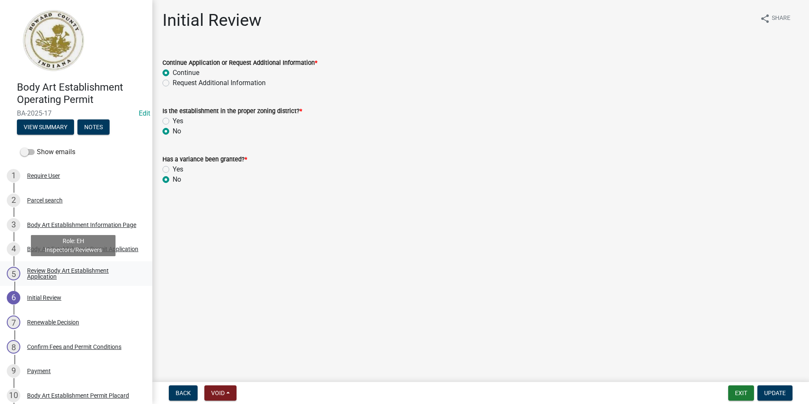
click at [42, 276] on div "Review Body Art Establishment Application" at bounding box center [83, 273] width 112 height 12
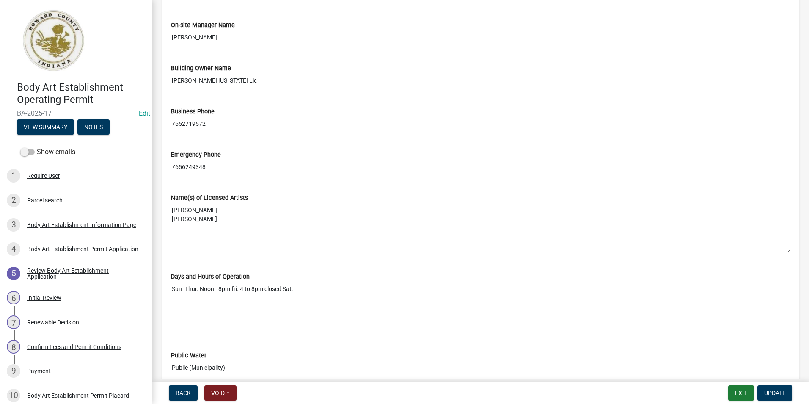
scroll to position [1162, 0]
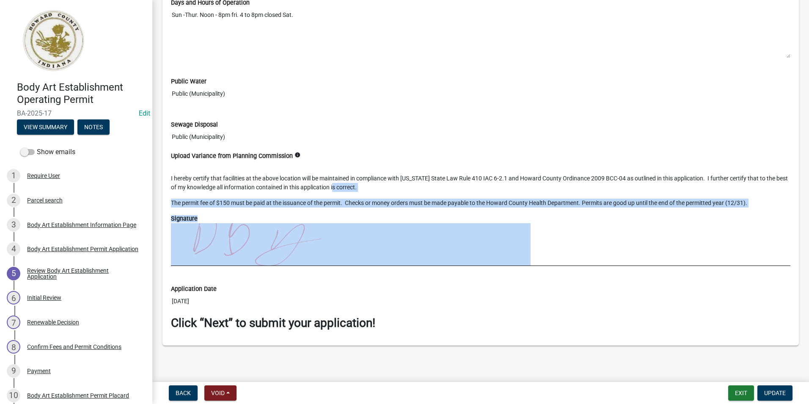
drag, startPoint x: 342, startPoint y: 186, endPoint x: 296, endPoint y: 244, distance: 73.7
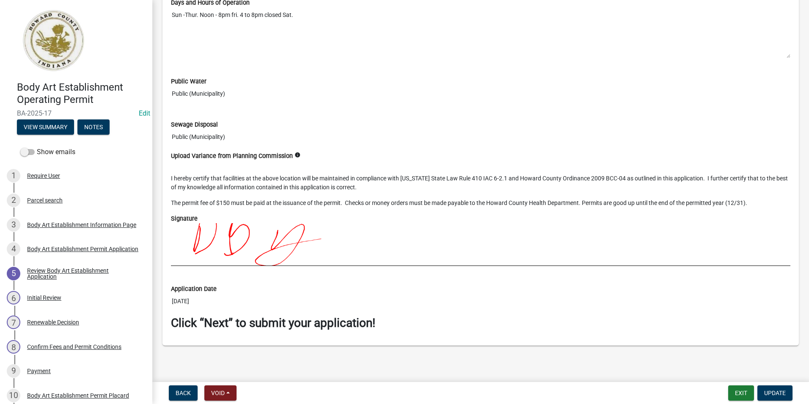
drag, startPoint x: 296, startPoint y: 244, endPoint x: 305, endPoint y: 297, distance: 54.5
click at [306, 300] on input "[DATE]" at bounding box center [480, 301] width 619 height 16
click at [322, 274] on div "Application Date 10/9/2025" at bounding box center [480, 290] width 619 height 36
drag, startPoint x: 324, startPoint y: 274, endPoint x: 213, endPoint y: 244, distance: 115.7
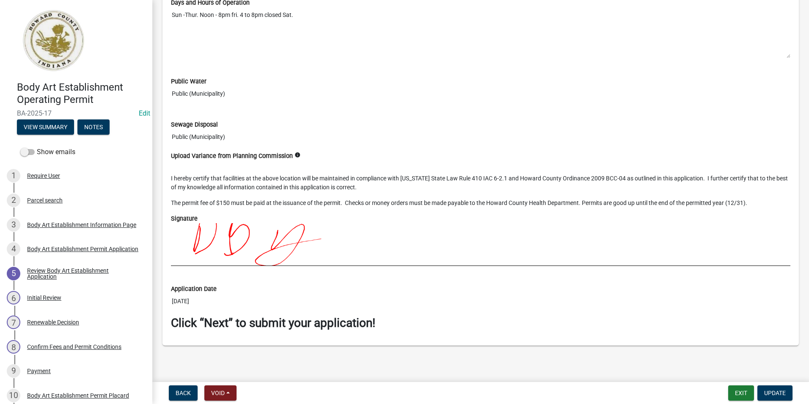
copy wm-data-entity-view-list "Application Date"
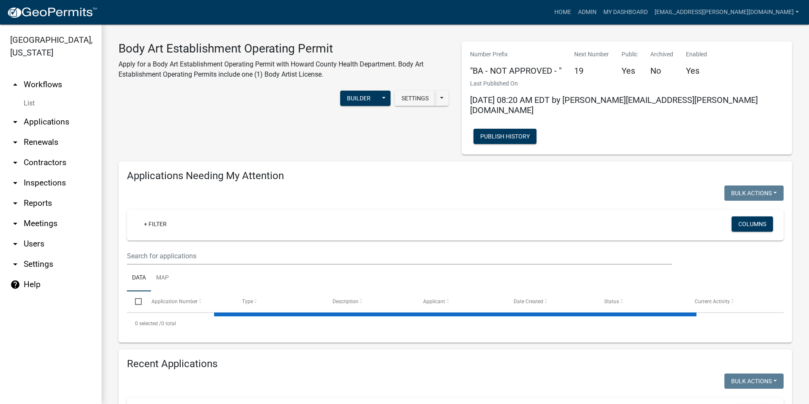
select select "3: 100"
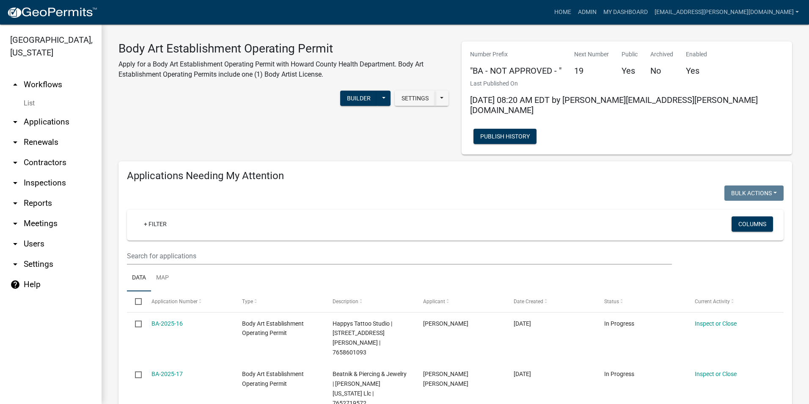
click at [52, 160] on link "arrow_drop_down Contractors" at bounding box center [51, 162] width 102 height 20
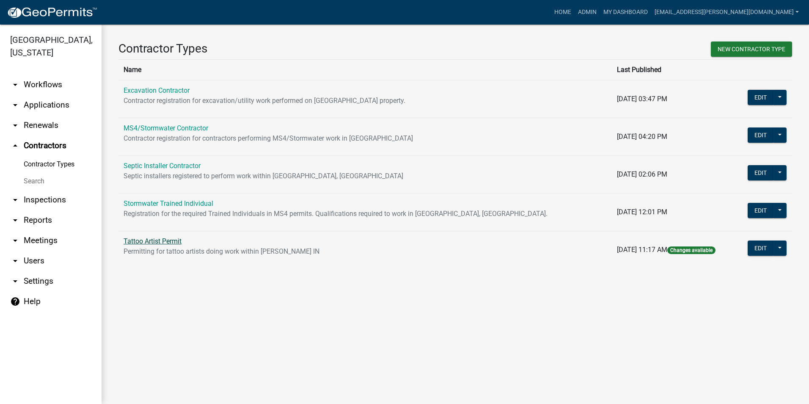
click at [167, 244] on link "Tattoo Artist Permit" at bounding box center [153, 241] width 58 height 8
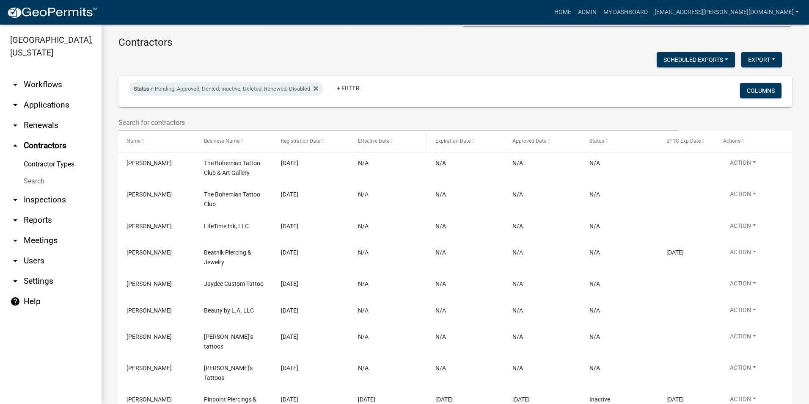
scroll to position [85, 0]
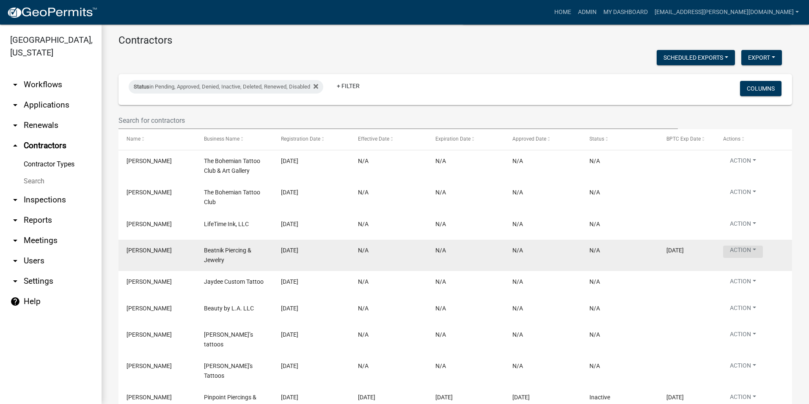
click at [737, 248] on button "Action" at bounding box center [743, 251] width 40 height 12
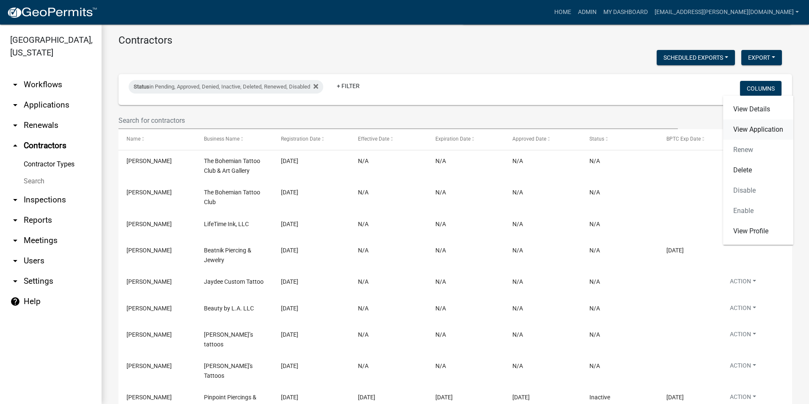
click at [742, 132] on link "View Application" at bounding box center [758, 129] width 70 height 20
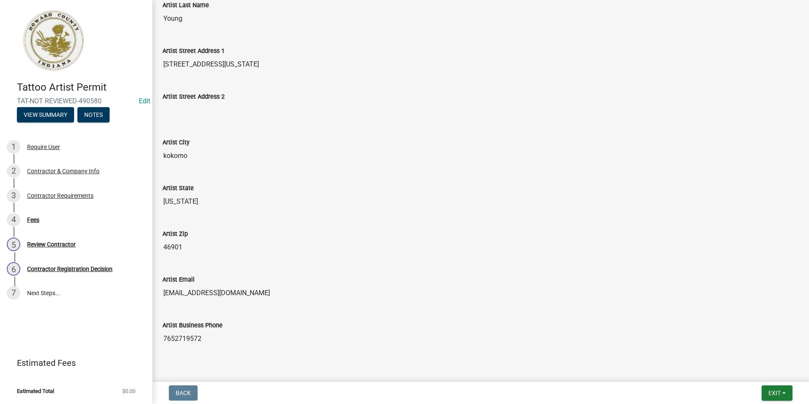
scroll to position [264, 0]
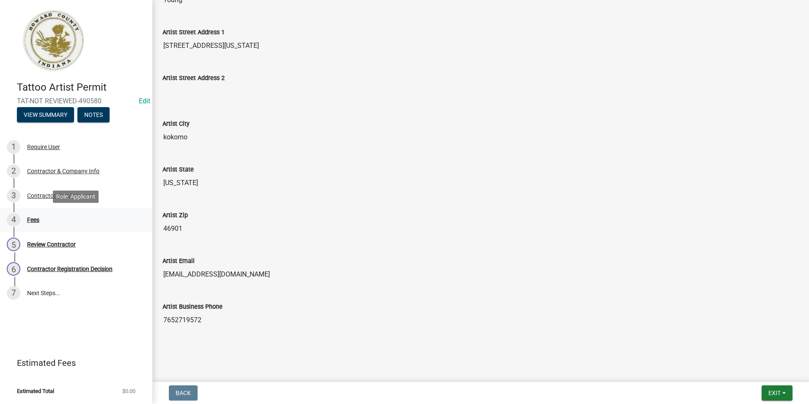
click at [38, 218] on div "Fees" at bounding box center [33, 220] width 12 height 6
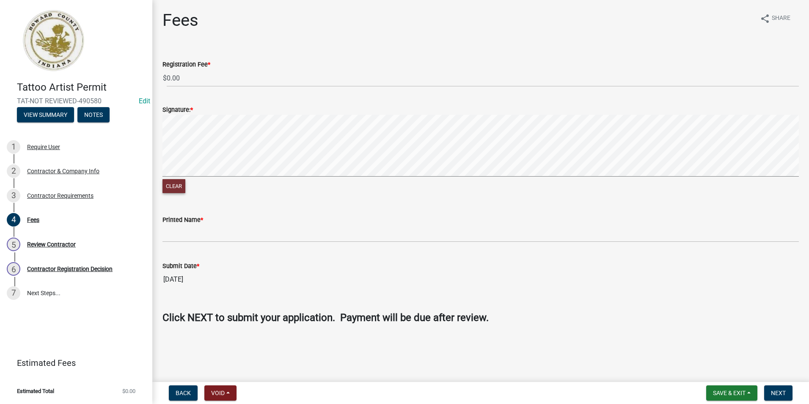
drag, startPoint x: 194, startPoint y: 113, endPoint x: 169, endPoint y: 187, distance: 77.9
click at [169, 187] on button "Clear" at bounding box center [173, 186] width 23 height 14
click at [47, 195] on div "Contractor Requirements" at bounding box center [60, 195] width 66 height 6
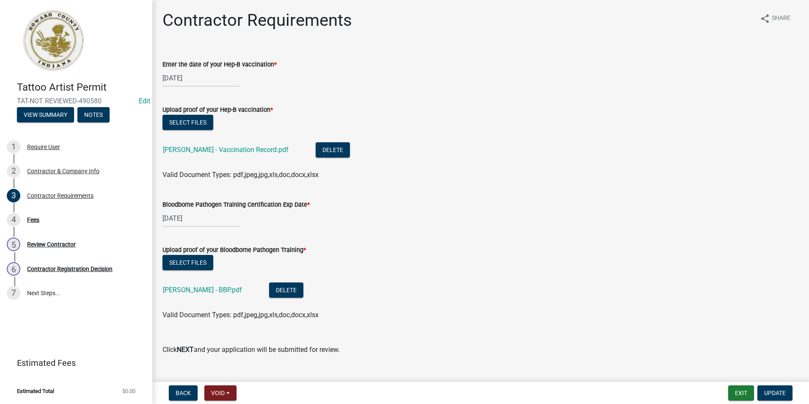
scroll to position [16, 0]
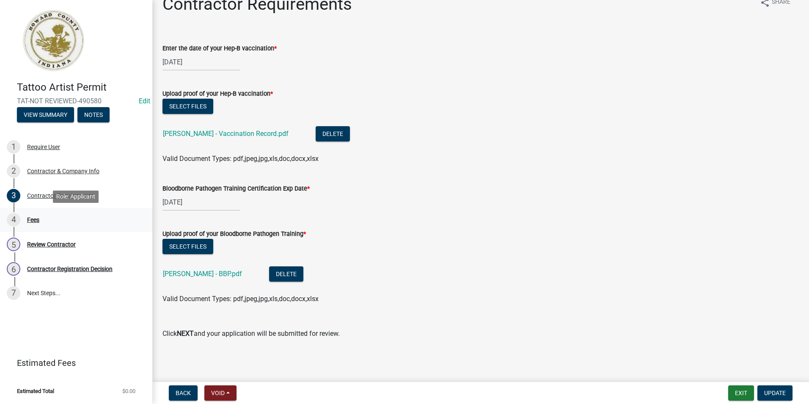
click at [33, 220] on div "Fees" at bounding box center [33, 220] width 12 height 6
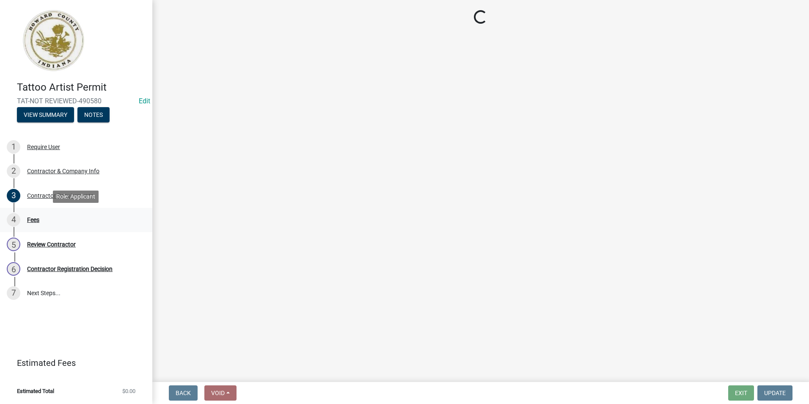
scroll to position [0, 0]
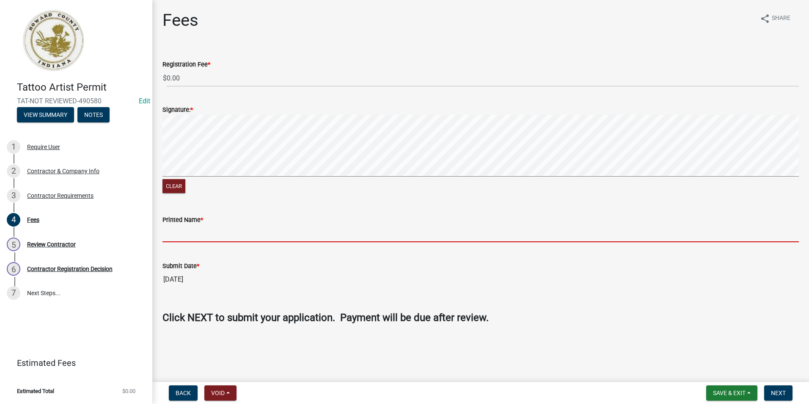
click at [187, 236] on input "Printed Name *" at bounding box center [480, 233] width 636 height 17
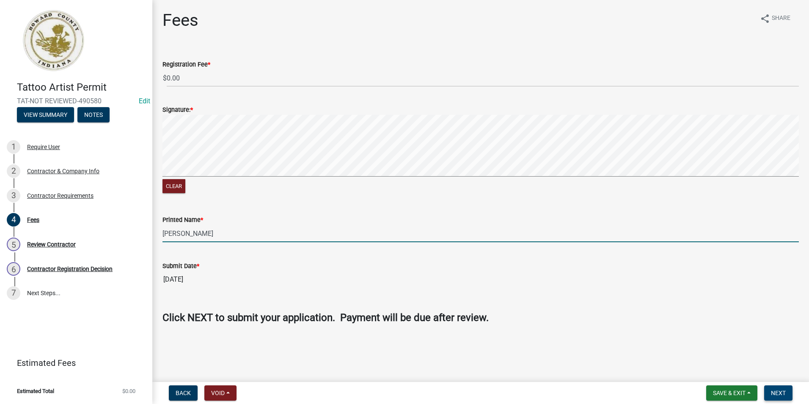
type input "[PERSON_NAME]"
click at [773, 391] on span "Next" at bounding box center [778, 392] width 15 height 7
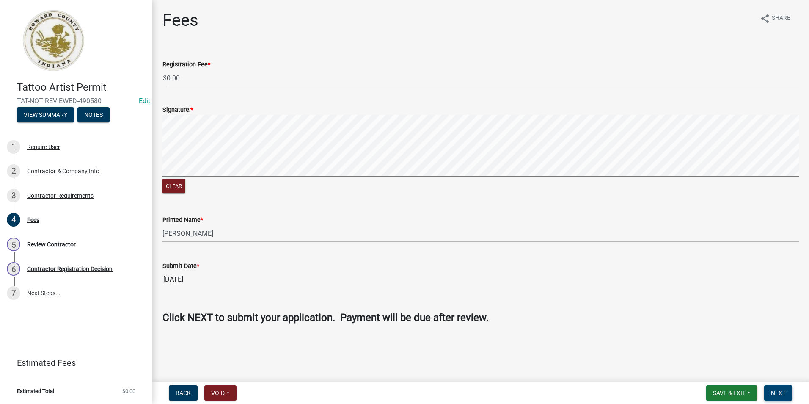
click at [287, 189] on div "Clear" at bounding box center [480, 155] width 636 height 80
click at [179, 185] on button "Clear" at bounding box center [173, 186] width 23 height 14
click at [407, 182] on div "Clear" at bounding box center [480, 155] width 636 height 80
click at [180, 182] on button "Clear" at bounding box center [173, 186] width 23 height 14
click at [775, 392] on span "Next" at bounding box center [778, 392] width 15 height 7
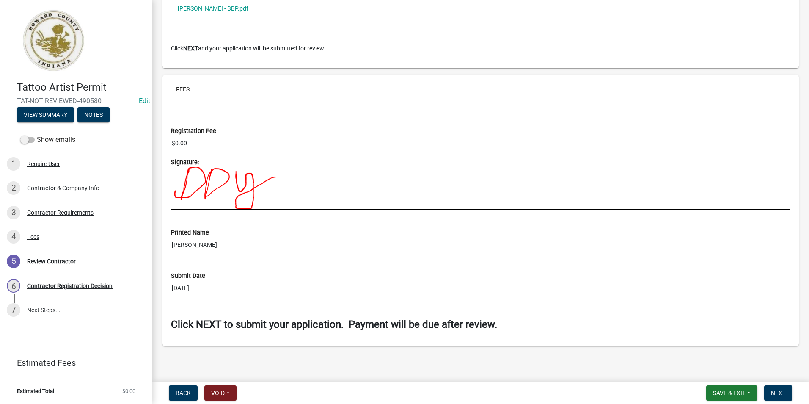
scroll to position [751, 0]
click at [784, 389] on span "Next" at bounding box center [778, 392] width 15 height 7
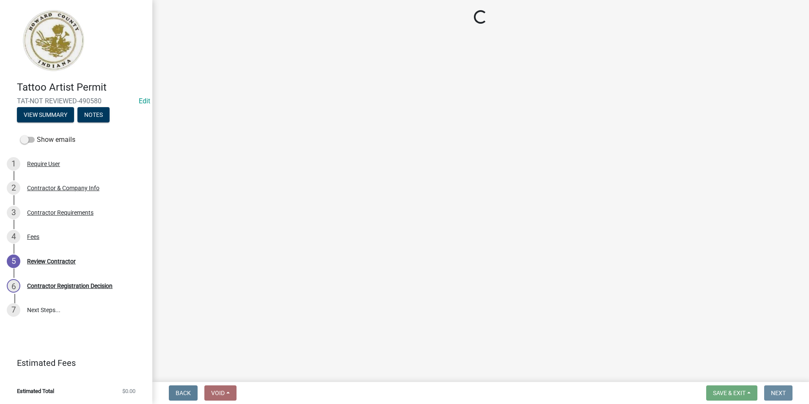
scroll to position [0, 0]
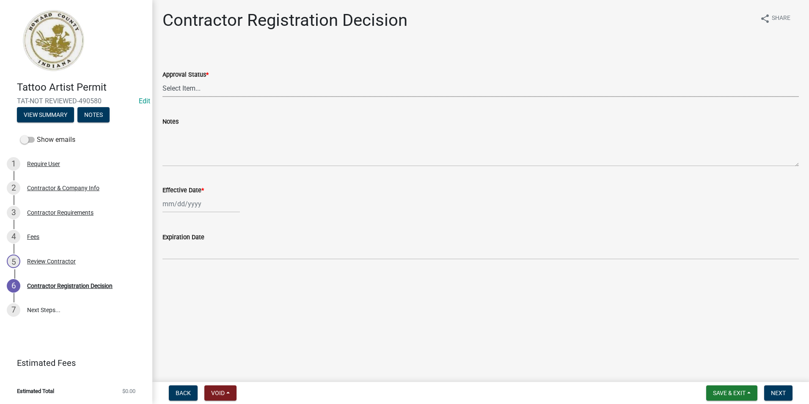
click at [180, 85] on select "Select Item... Approved Denied" at bounding box center [480, 88] width 636 height 17
click at [162, 80] on select "Select Item... Approved Denied" at bounding box center [480, 88] width 636 height 17
select select "4b86b809-39dd-4c68-9f3d-fdb3e7050482"
click at [186, 206] on div at bounding box center [200, 203] width 77 height 17
select select "10"
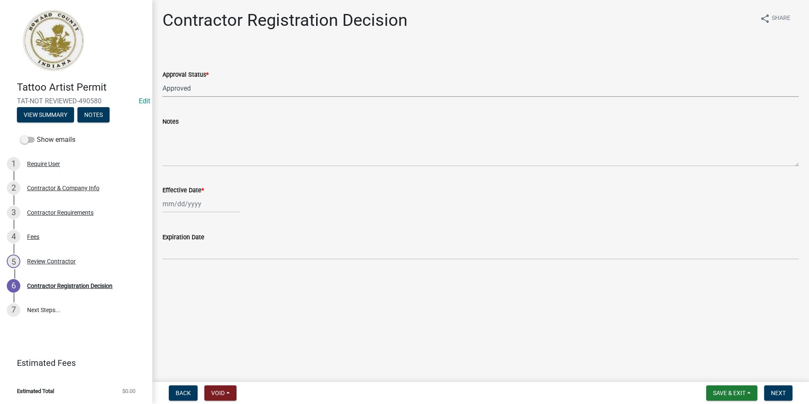
select select "2025"
click at [196, 276] on div "15" at bounding box center [198, 276] width 14 height 14
type input "[DATE]"
click at [781, 392] on span "Next" at bounding box center [778, 392] width 15 height 7
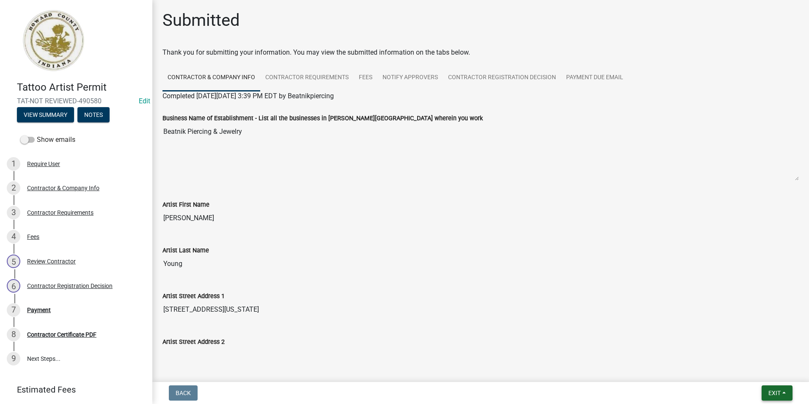
click at [770, 393] on span "Exit" at bounding box center [774, 392] width 12 height 7
click at [764, 375] on button "Save & Exit" at bounding box center [759, 370] width 68 height 20
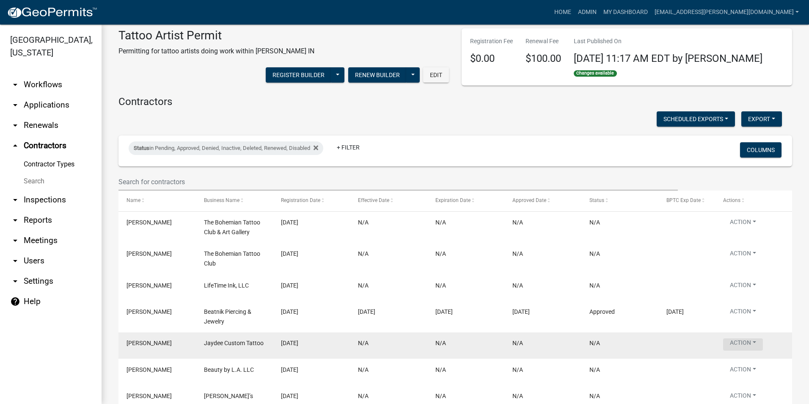
scroll to position [42, 0]
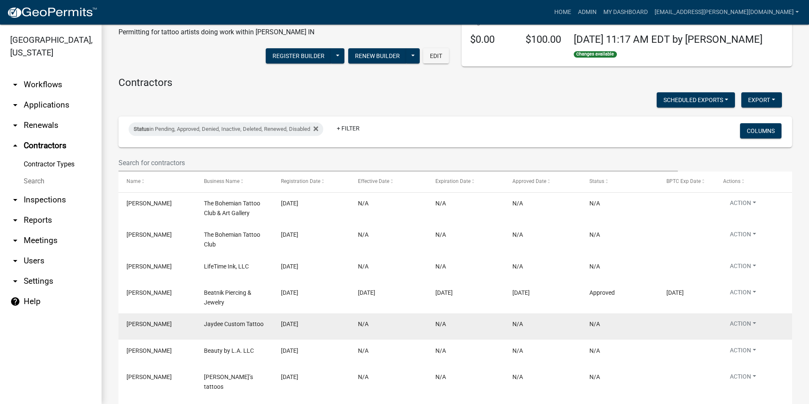
click at [757, 318] on datatable-body-cell "Action View Details View Application Renew Delete Disable Enable View Profile" at bounding box center [753, 326] width 77 height 26
click at [753, 322] on button "Action" at bounding box center [743, 325] width 40 height 12
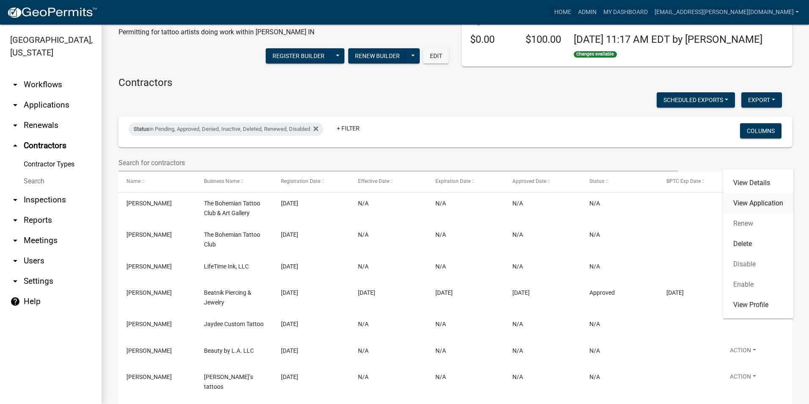
click at [745, 199] on link "View Application" at bounding box center [758, 203] width 70 height 20
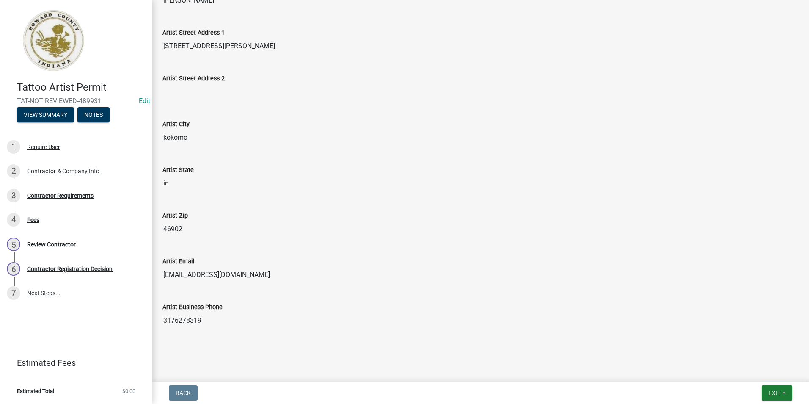
scroll to position [264, 0]
click at [82, 198] on div "Contractor Requirements" at bounding box center [60, 195] width 66 height 6
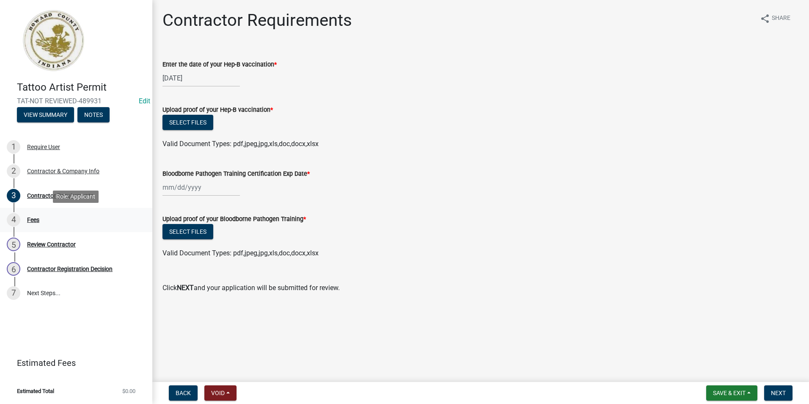
click at [78, 220] on div "4 Fees" at bounding box center [73, 220] width 132 height 14
click at [27, 220] on div "Fees" at bounding box center [33, 220] width 12 height 6
click at [34, 198] on div "Contractor Requirements" at bounding box center [60, 195] width 66 height 6
click at [791, 394] on button "Next" at bounding box center [778, 392] width 28 height 15
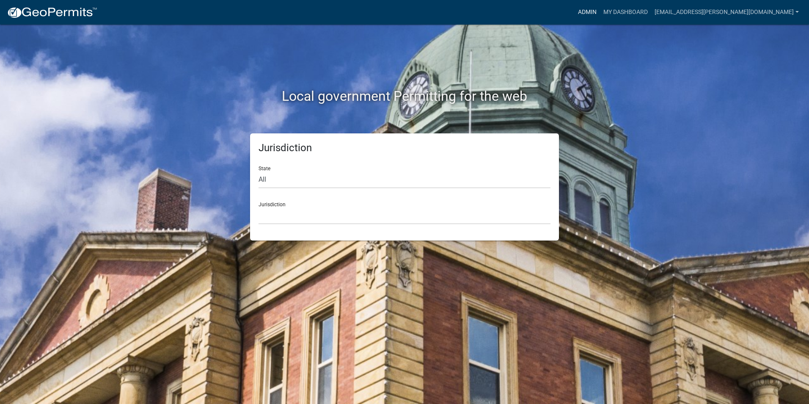
click at [600, 13] on link "Admin" at bounding box center [587, 12] width 25 height 16
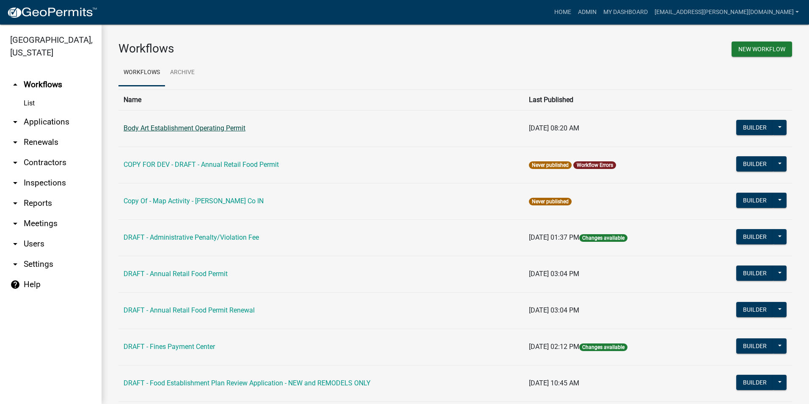
click at [223, 130] on link "Body Art Establishment Operating Permit" at bounding box center [185, 128] width 122 height 8
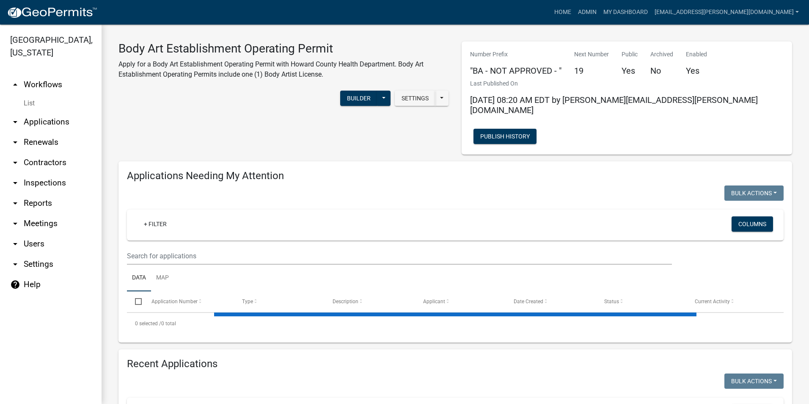
select select "3: 100"
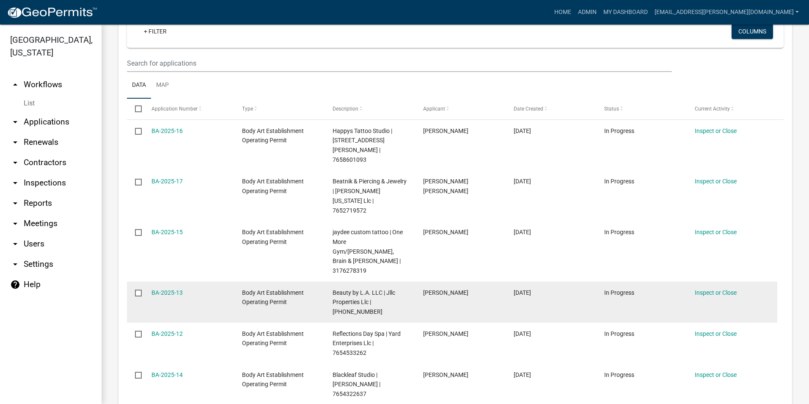
scroll to position [212, 0]
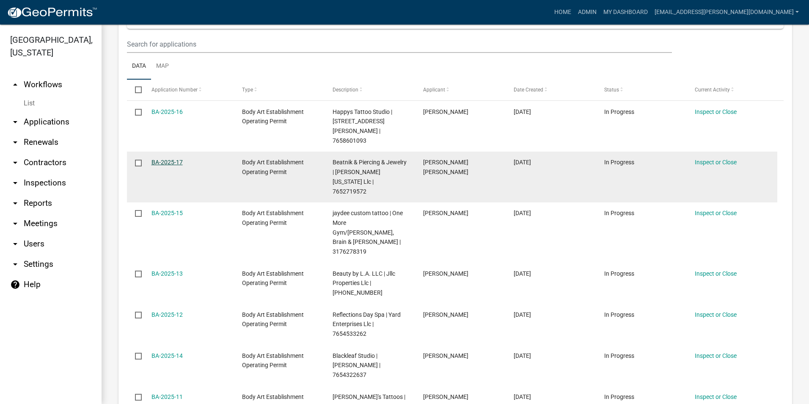
click at [172, 159] on link "BA-2025-17" at bounding box center [166, 162] width 31 height 7
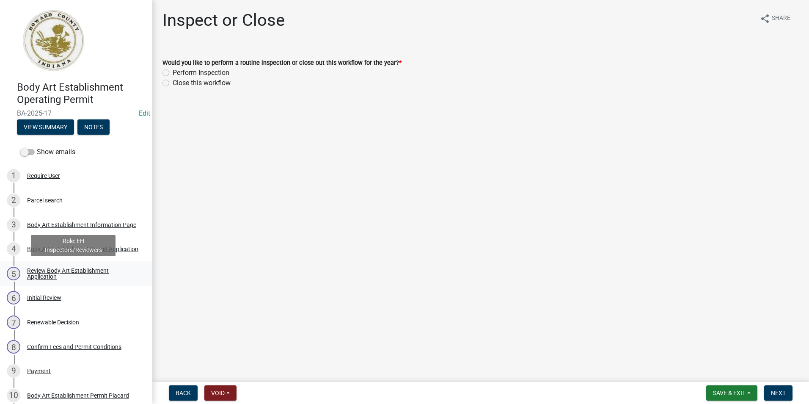
click at [32, 278] on div "Review Body Art Establishment Application" at bounding box center [83, 273] width 112 height 12
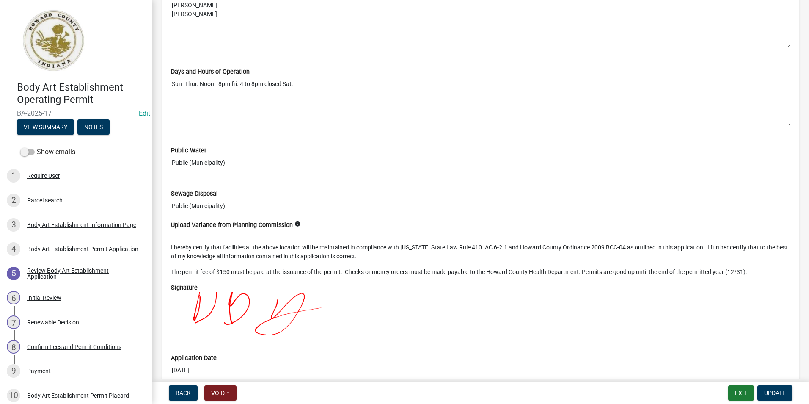
scroll to position [1162, 0]
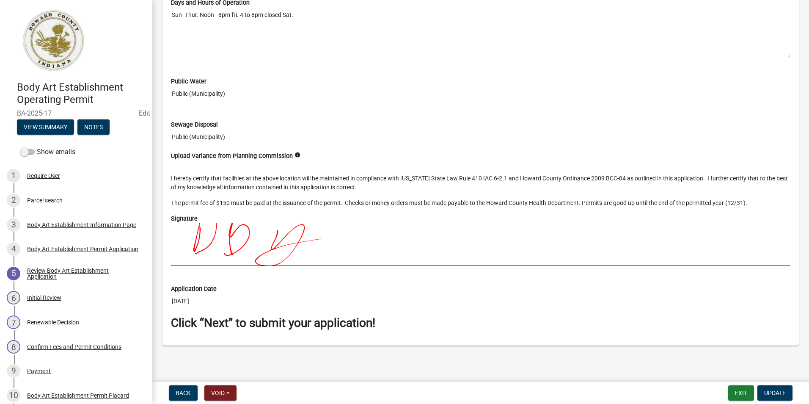
drag, startPoint x: 277, startPoint y: 284, endPoint x: 203, endPoint y: 236, distance: 87.9
copy wm-data-entity-view-list "Application Date"
